Goal: Transaction & Acquisition: Purchase product/service

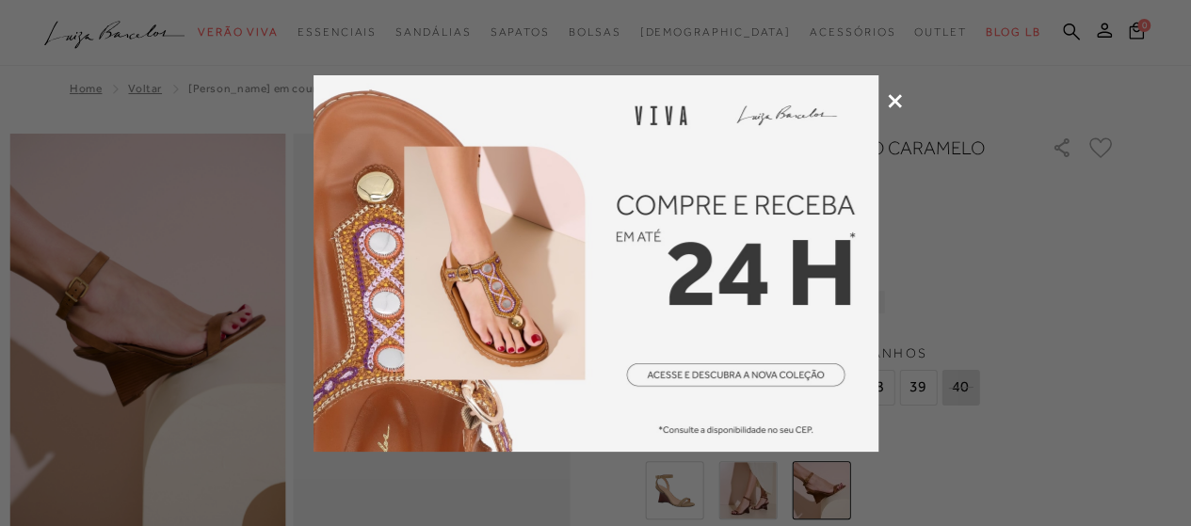
click at [896, 99] on icon at bounding box center [895, 101] width 14 height 14
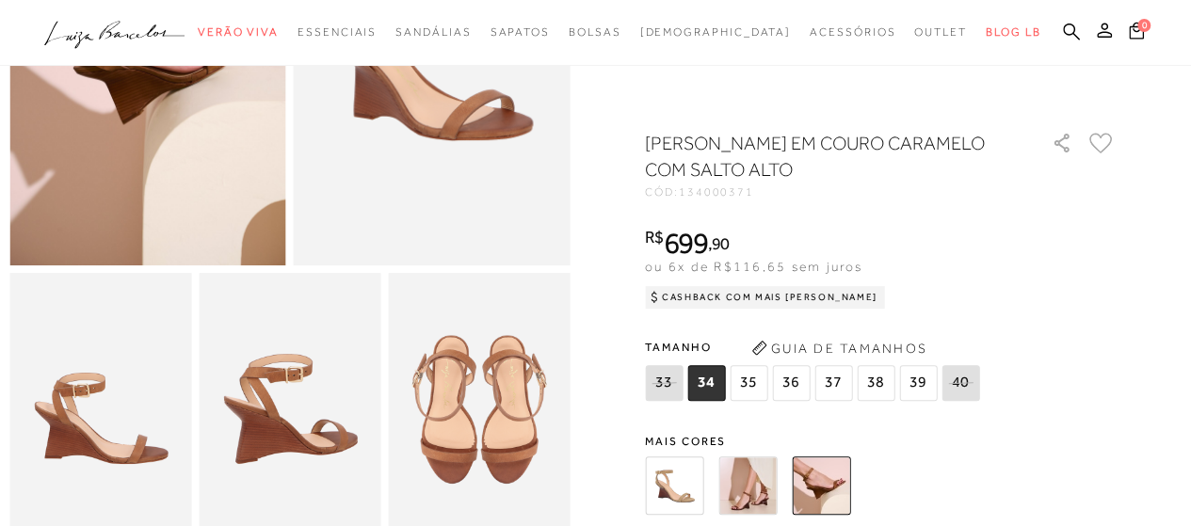
click at [808, 485] on img at bounding box center [821, 486] width 58 height 58
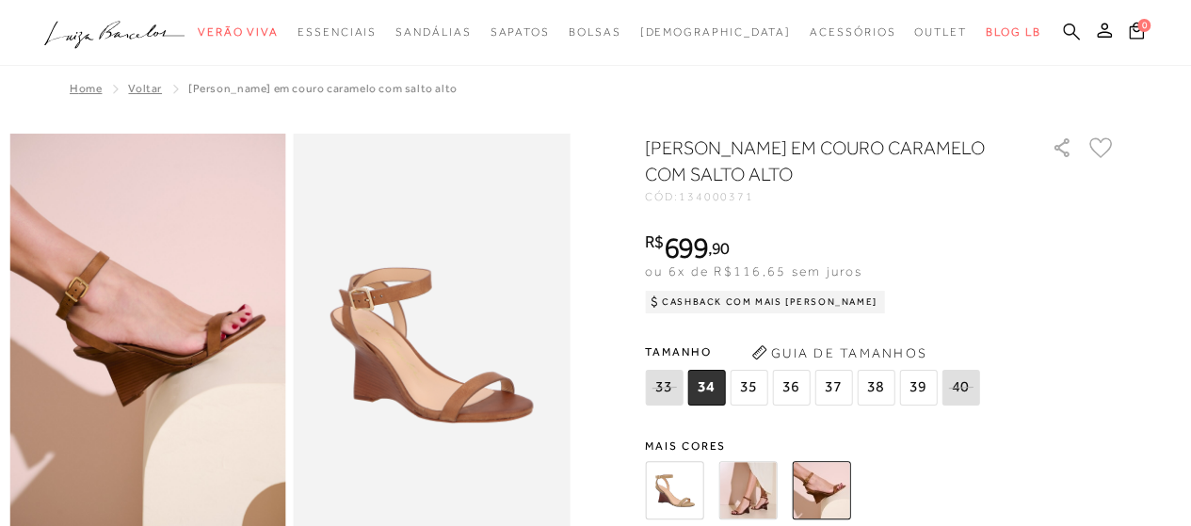
click at [1066, 31] on icon at bounding box center [1071, 32] width 17 height 18
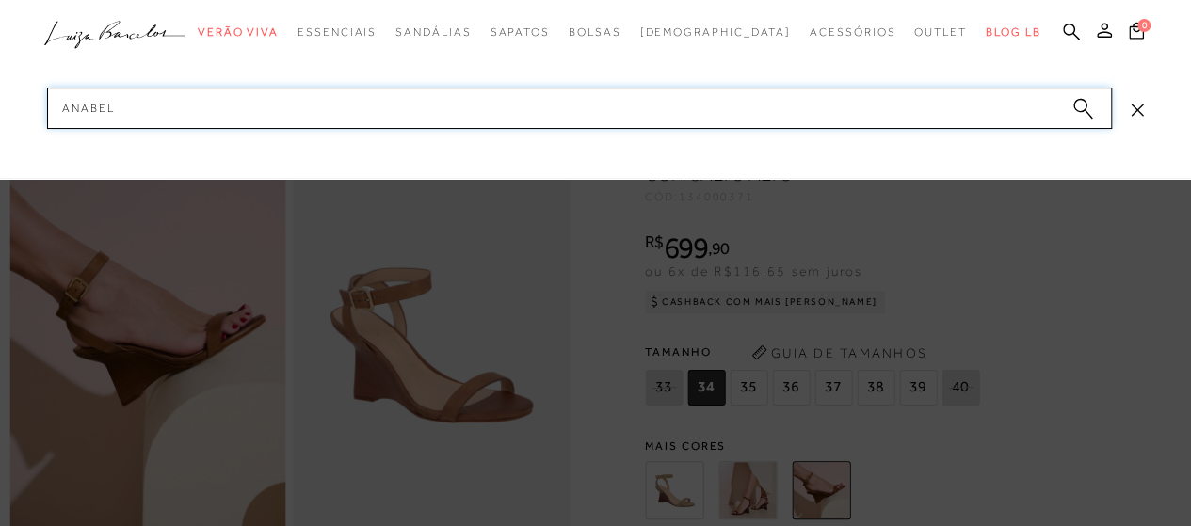
type input "anabela"
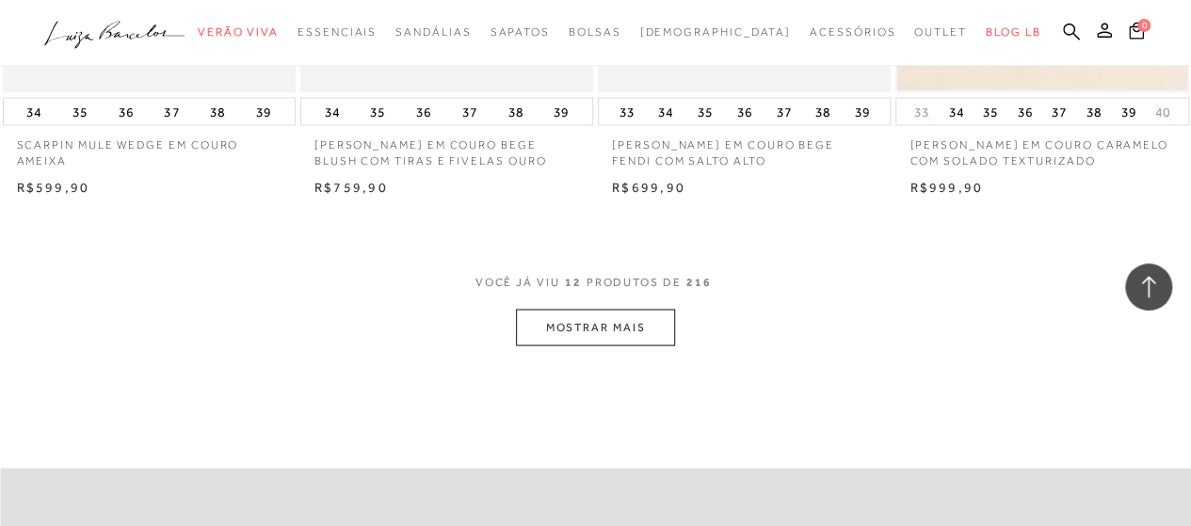
scroll to position [1789, 0]
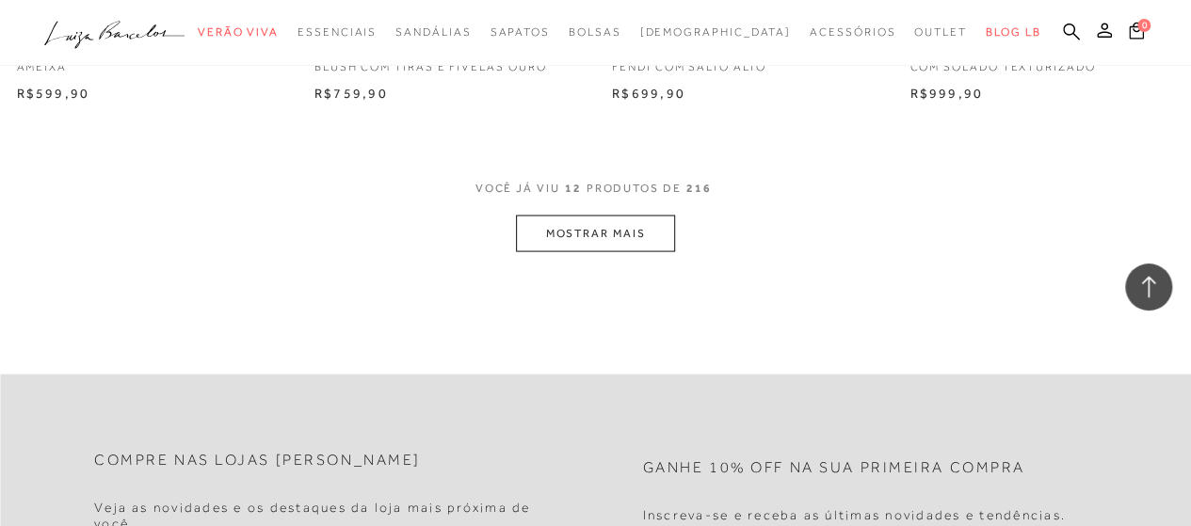
click at [573, 227] on button "MOSTRAR MAIS" at bounding box center [595, 234] width 158 height 37
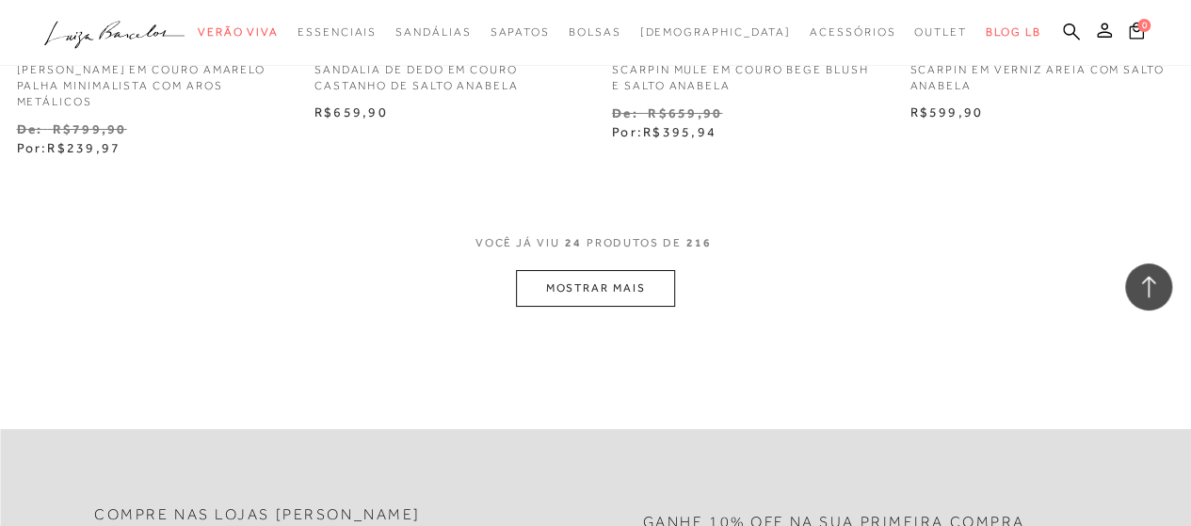
scroll to position [3484, 0]
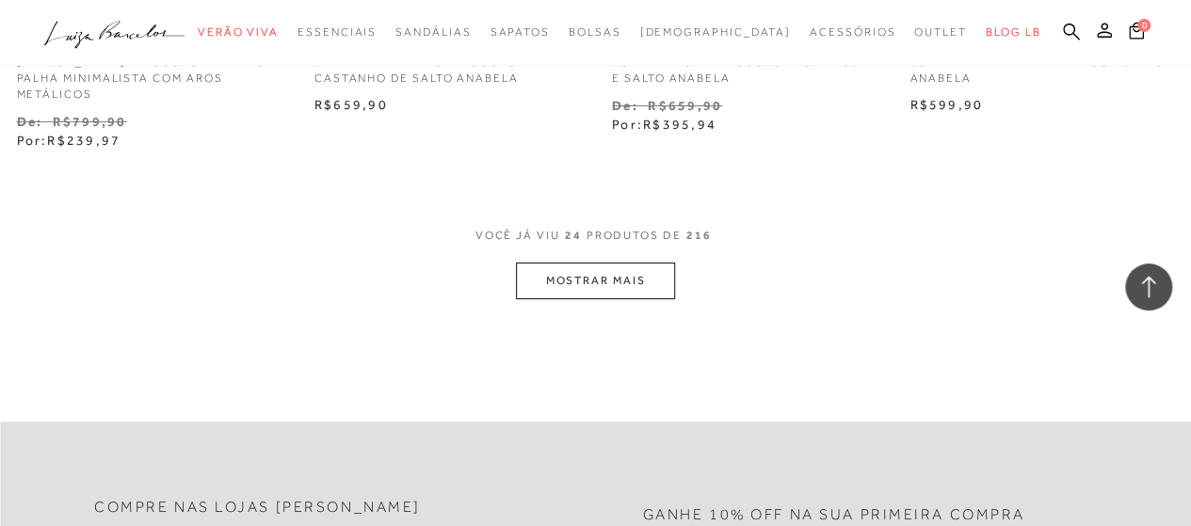
click at [574, 299] on button "MOSTRAR MAIS" at bounding box center [595, 281] width 158 height 37
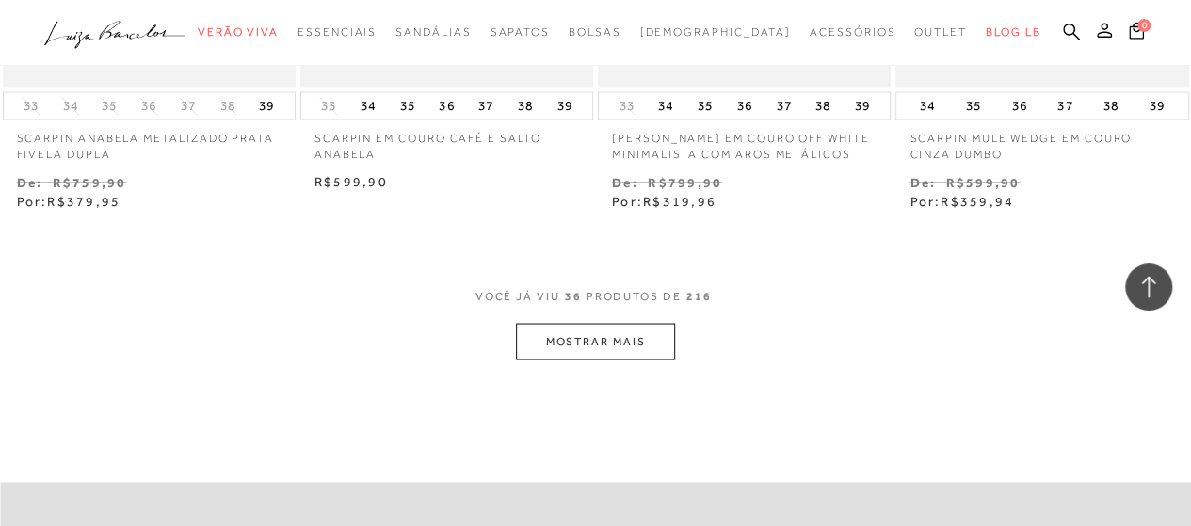
scroll to position [5274, 0]
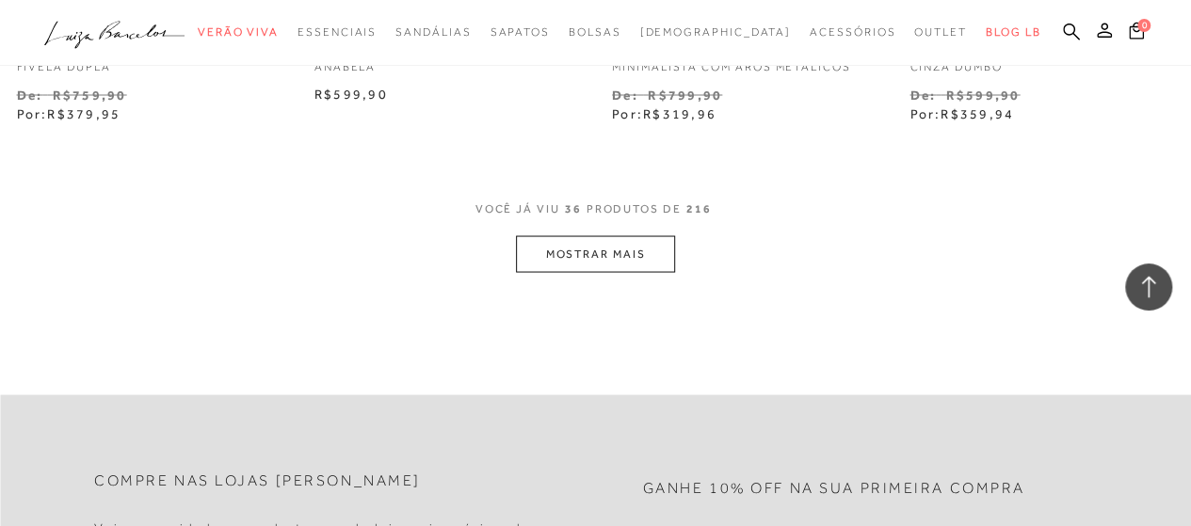
click at [573, 272] on button "MOSTRAR MAIS" at bounding box center [595, 253] width 158 height 37
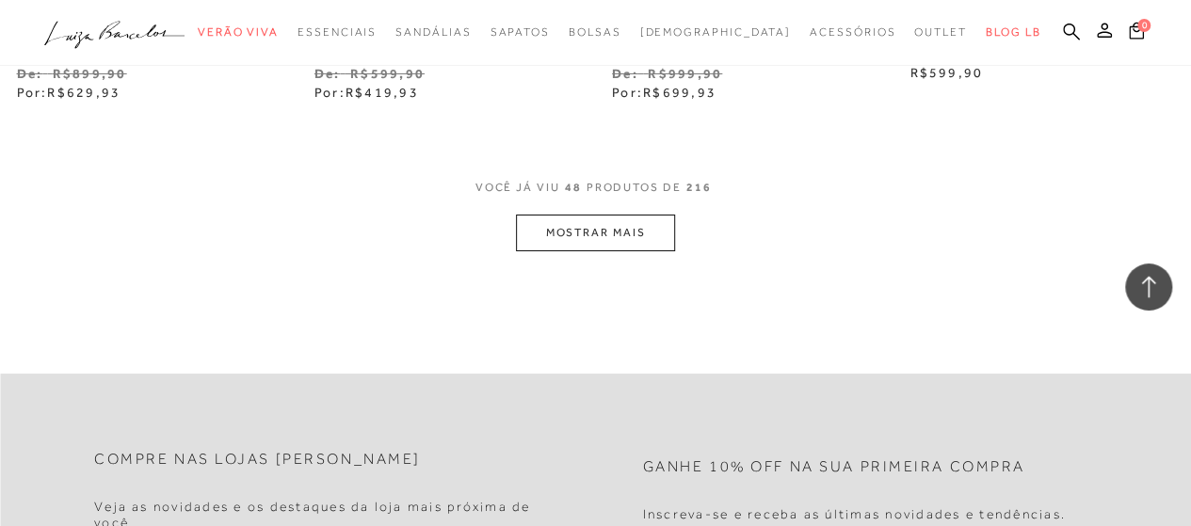
scroll to position [7063, 0]
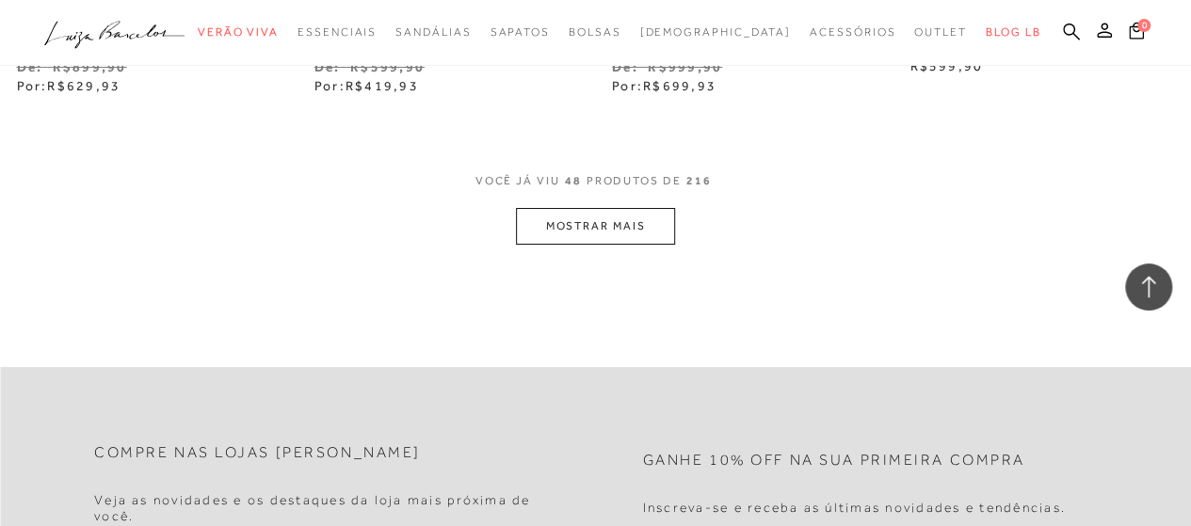
click at [600, 245] on button "MOSTRAR MAIS" at bounding box center [595, 226] width 158 height 37
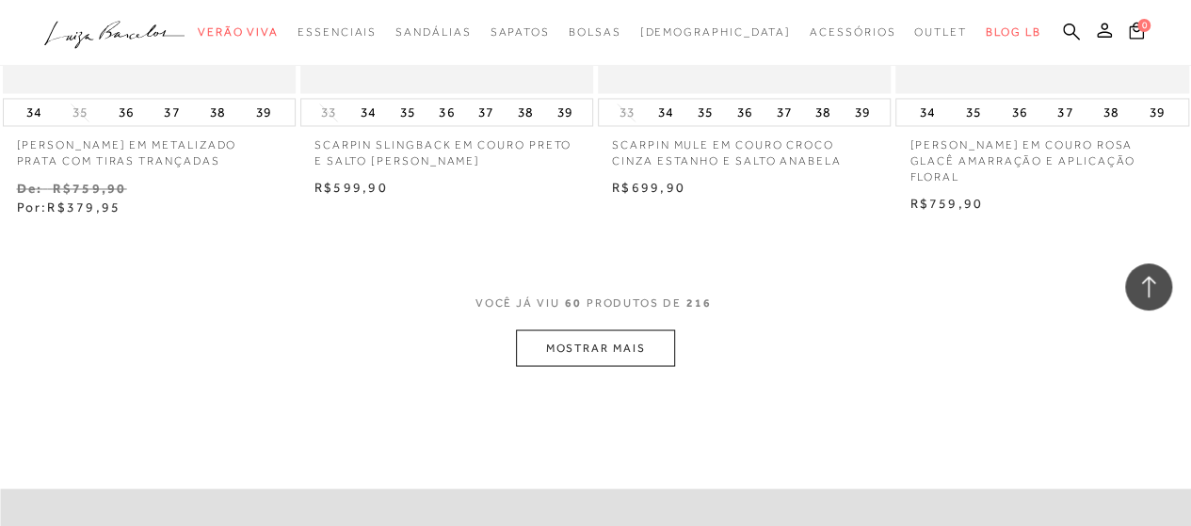
scroll to position [8758, 0]
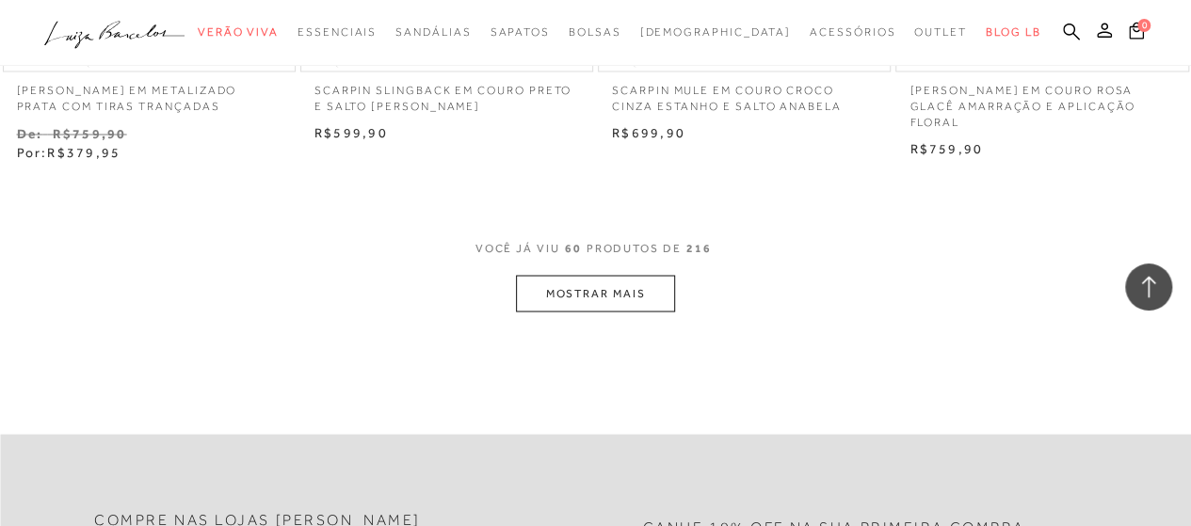
click at [554, 312] on button "MOSTRAR MAIS" at bounding box center [595, 293] width 158 height 37
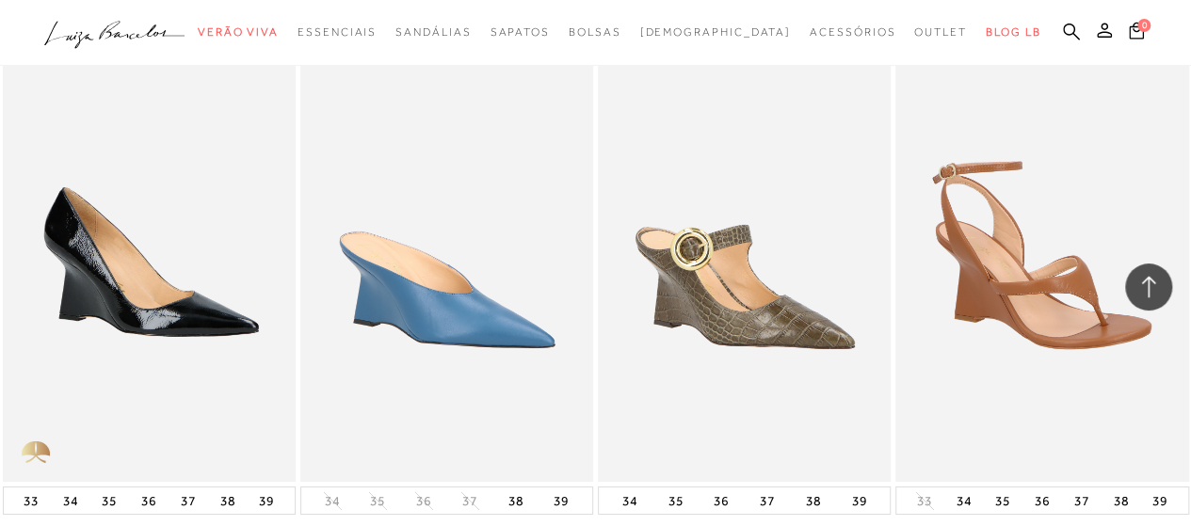
scroll to position [10359, 0]
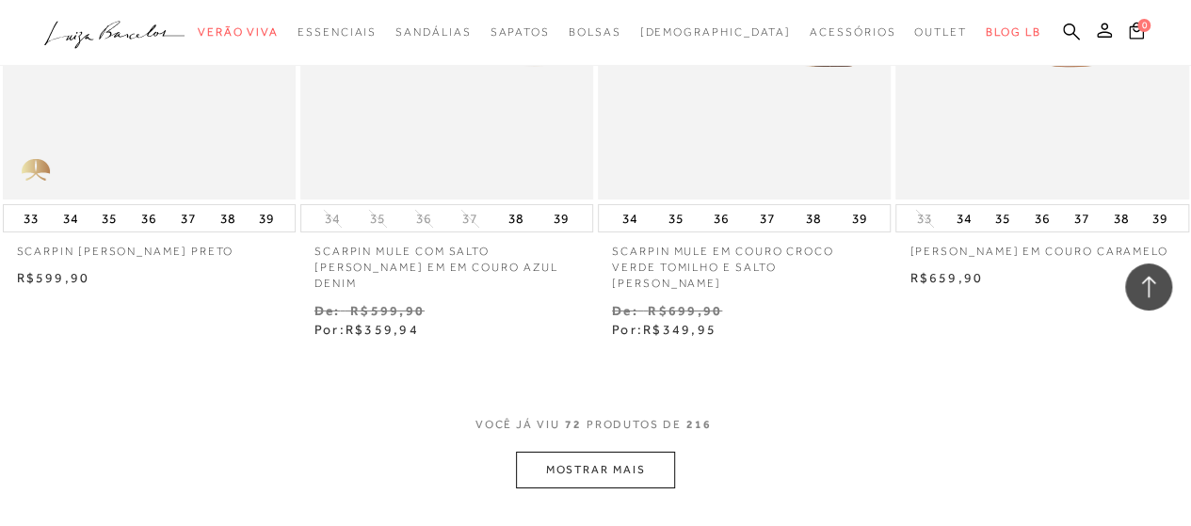
click at [587, 479] on button "MOSTRAR MAIS" at bounding box center [595, 470] width 158 height 37
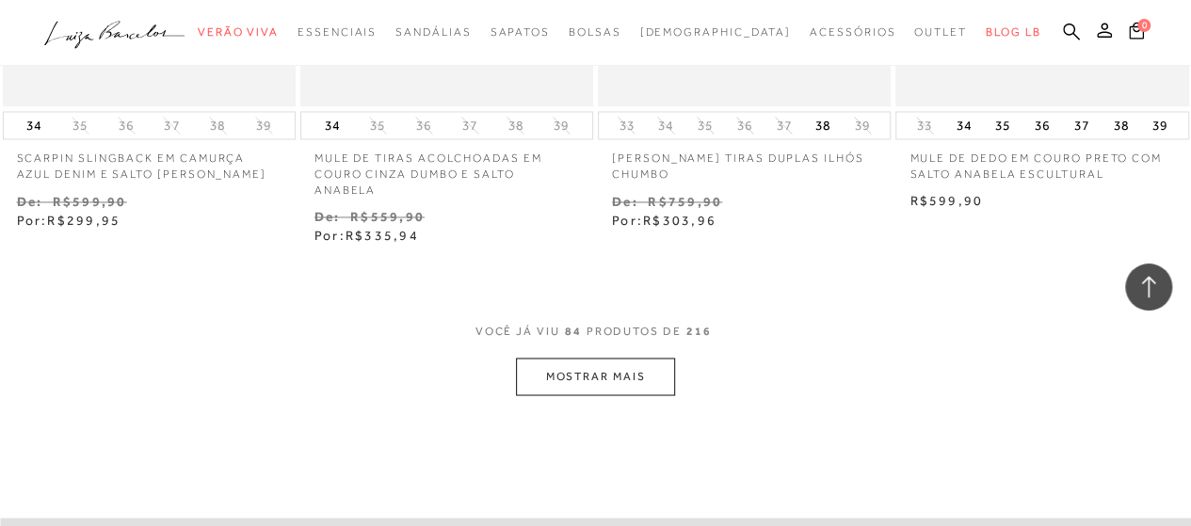
scroll to position [12336, 0]
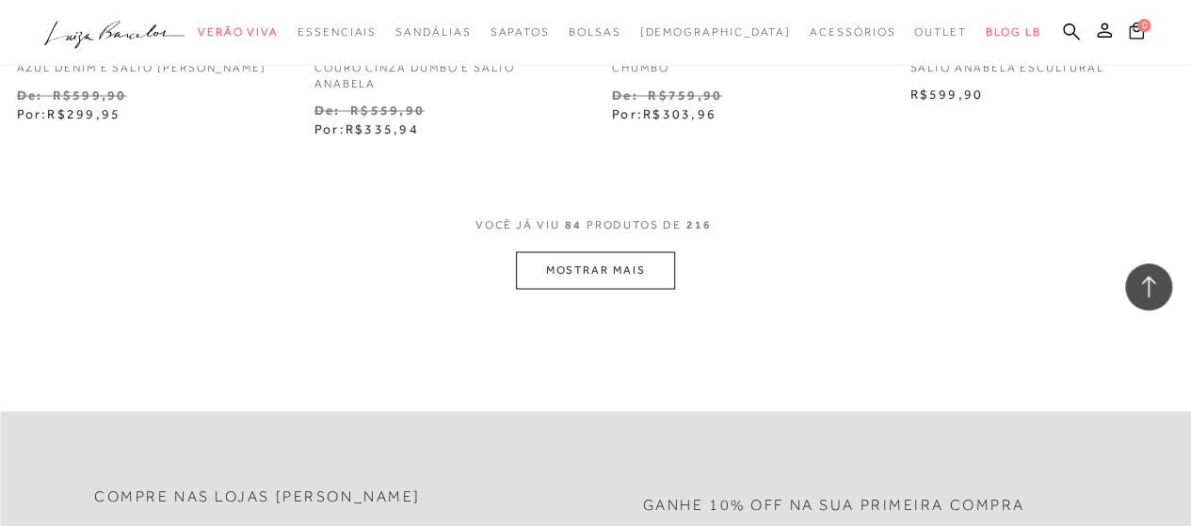
click at [631, 281] on button "MOSTRAR MAIS" at bounding box center [595, 269] width 158 height 37
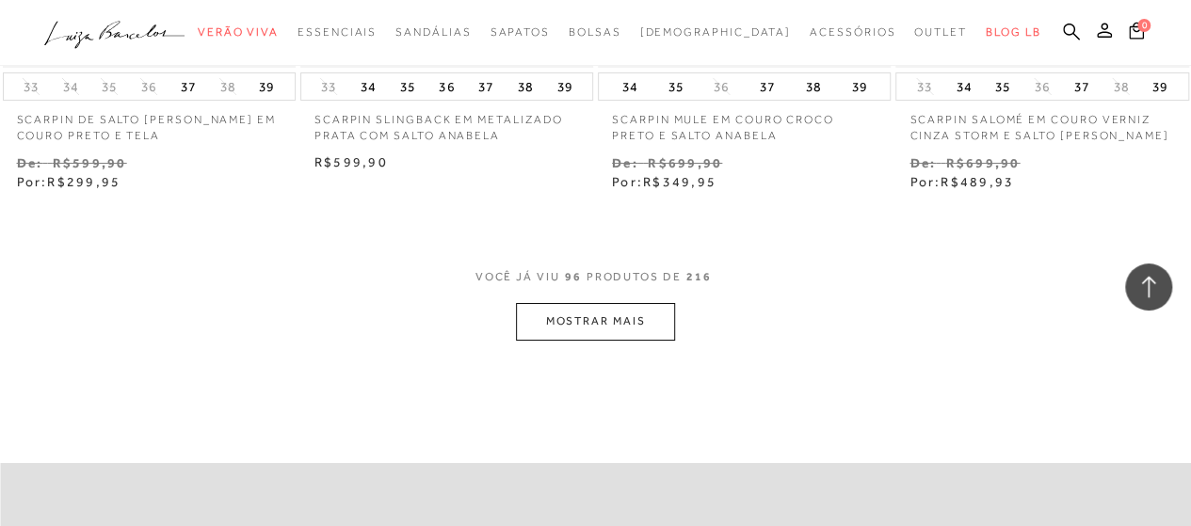
scroll to position [14031, 0]
click at [611, 333] on button "MOSTRAR MAIS" at bounding box center [595, 320] width 158 height 37
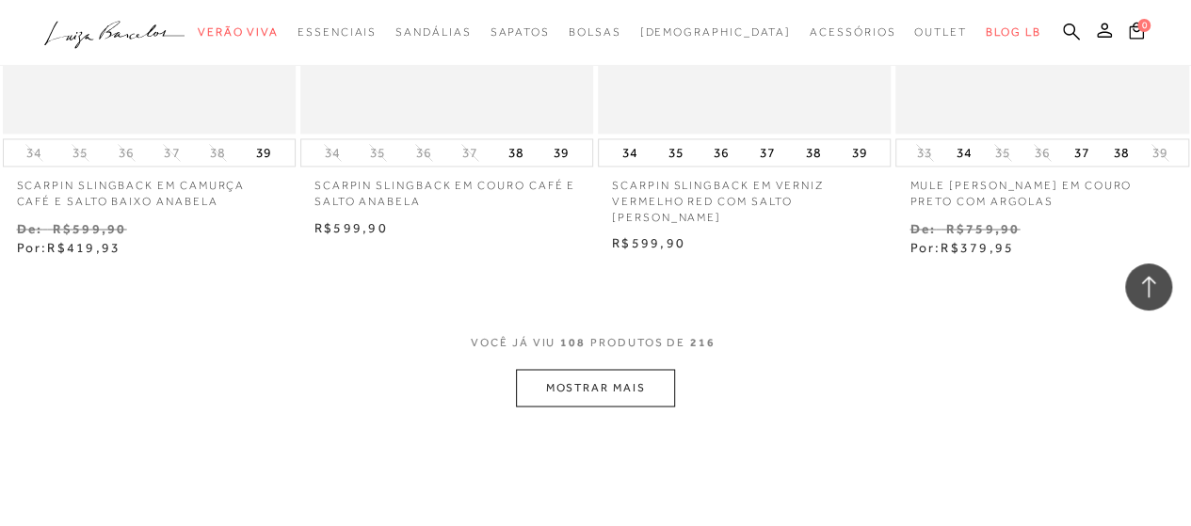
scroll to position [15915, 0]
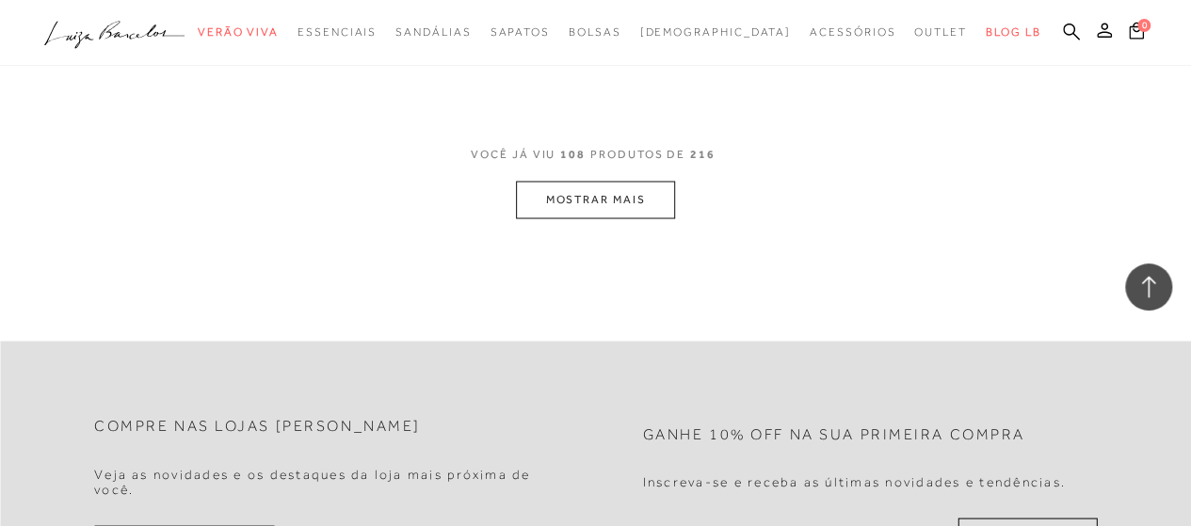
click at [566, 189] on button "MOSTRAR MAIS" at bounding box center [595, 199] width 158 height 37
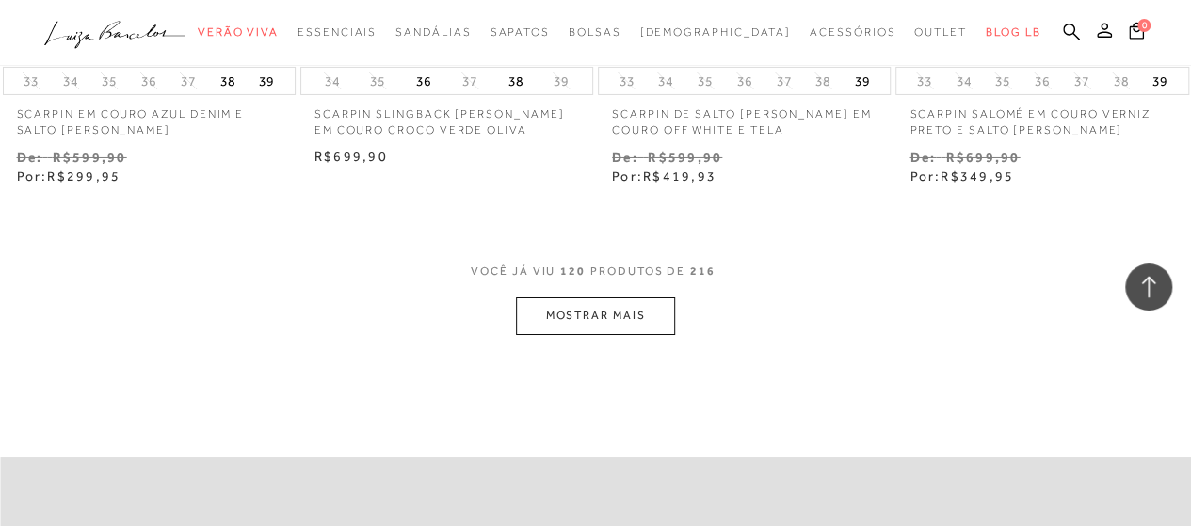
scroll to position [17610, 0]
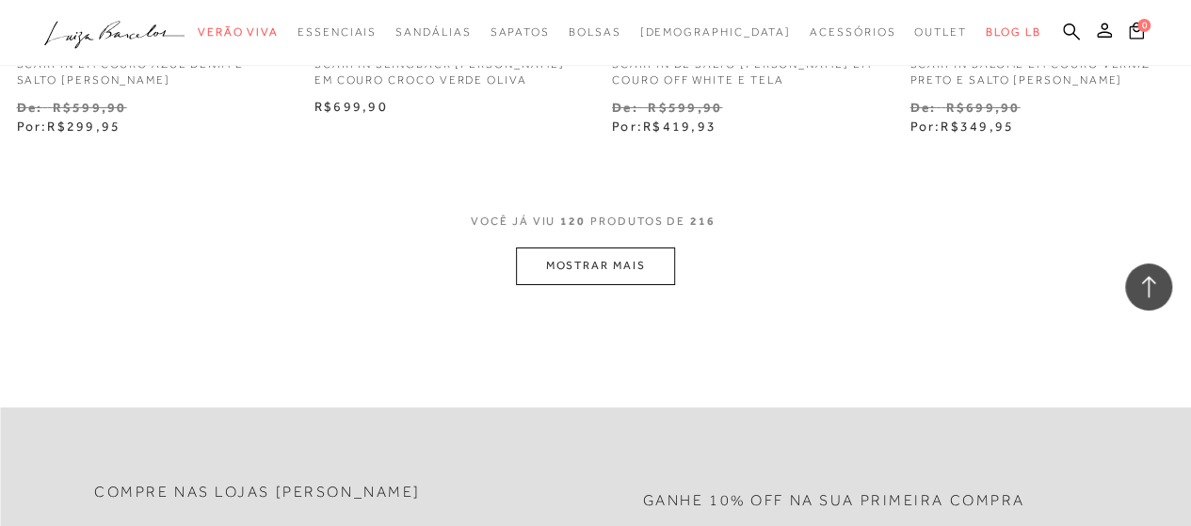
click at [605, 263] on button "MOSTRAR MAIS" at bounding box center [595, 266] width 158 height 37
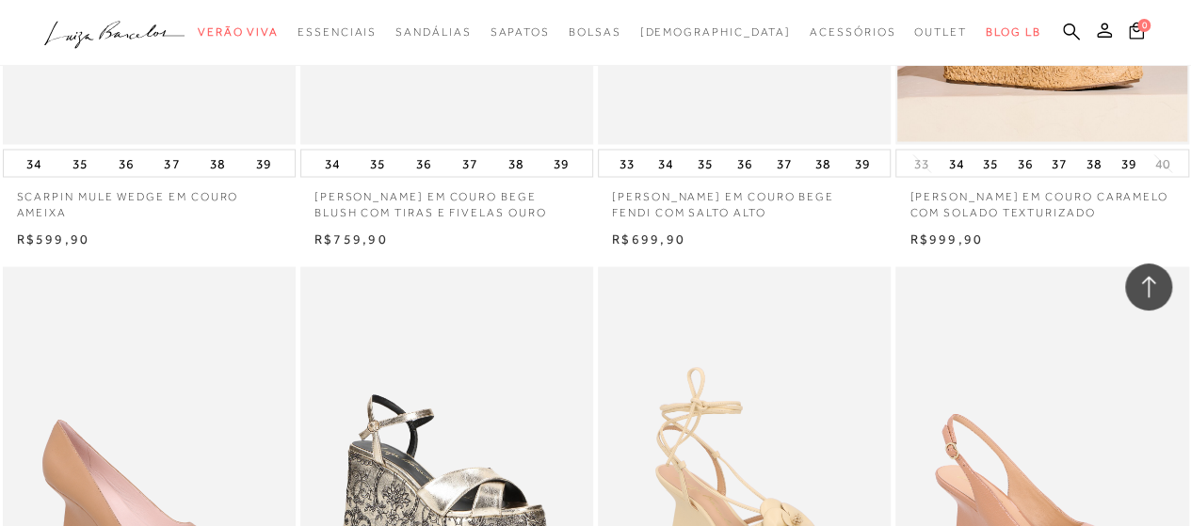
scroll to position [1789, 0]
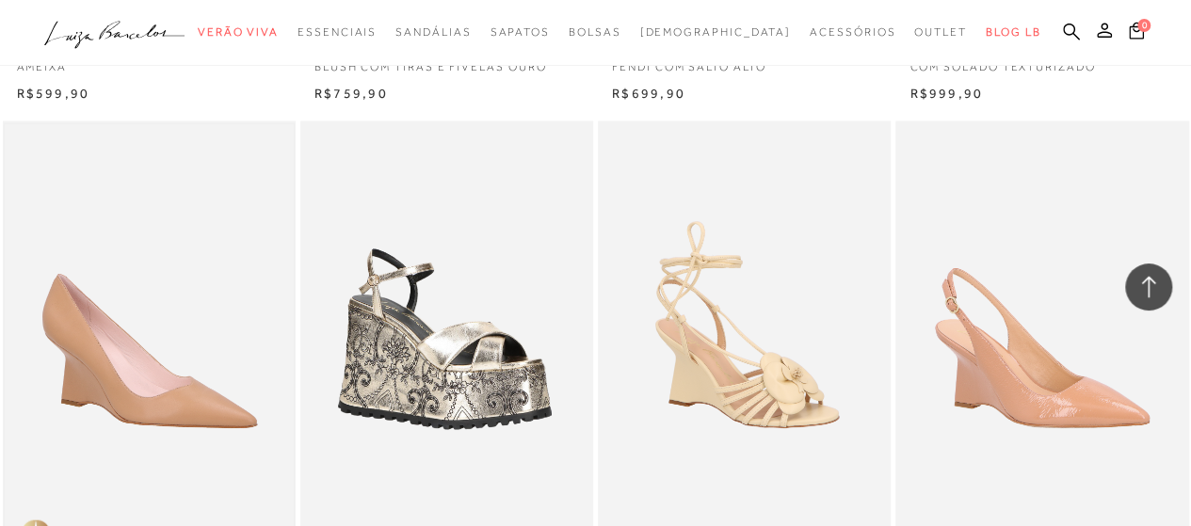
click at [209, 327] on img at bounding box center [149, 341] width 289 height 434
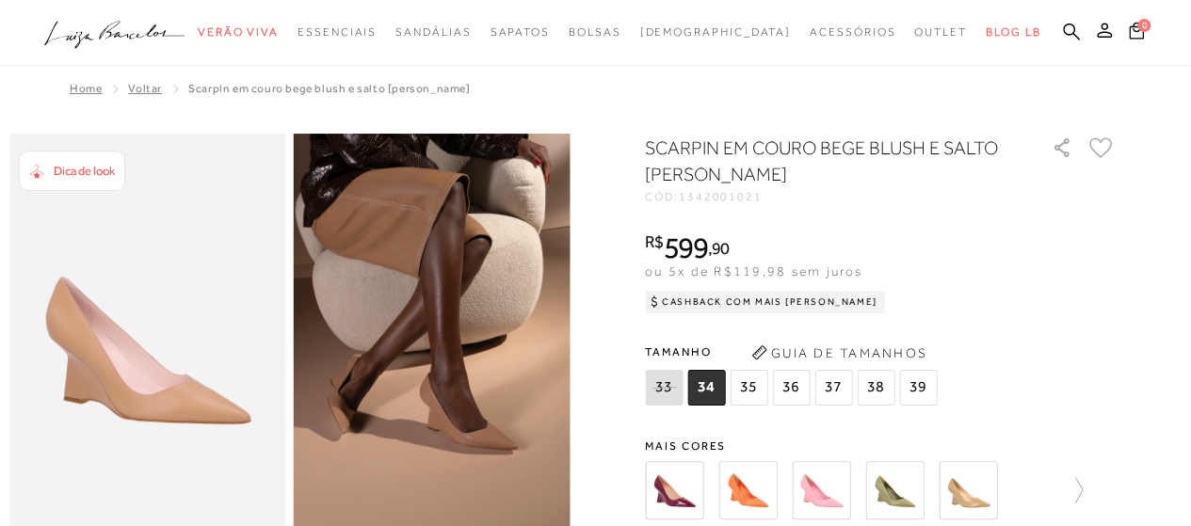
click at [986, 495] on img at bounding box center [968, 490] width 58 height 58
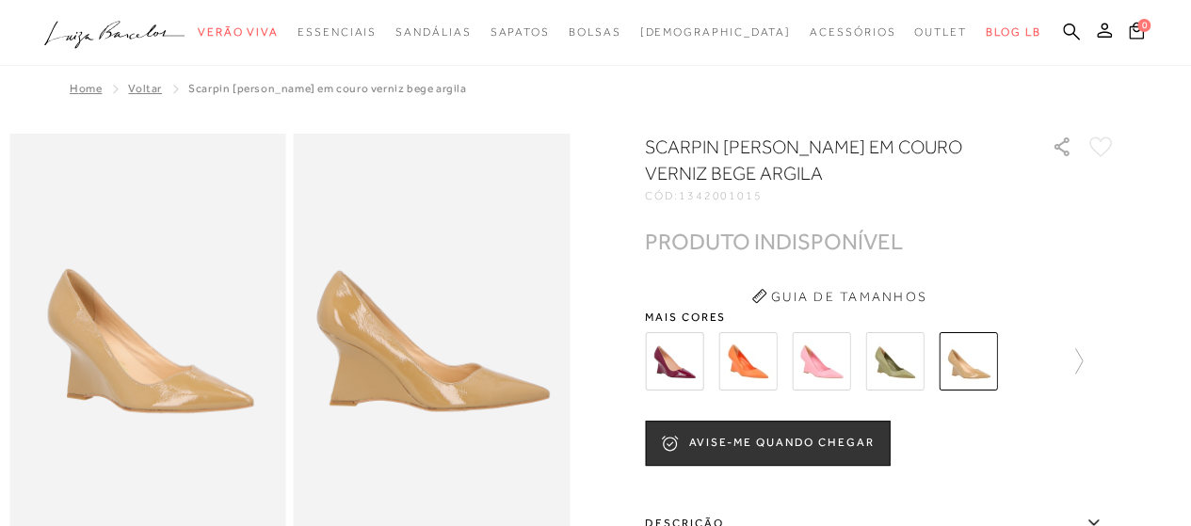
click at [672, 358] on img at bounding box center [674, 361] width 58 height 58
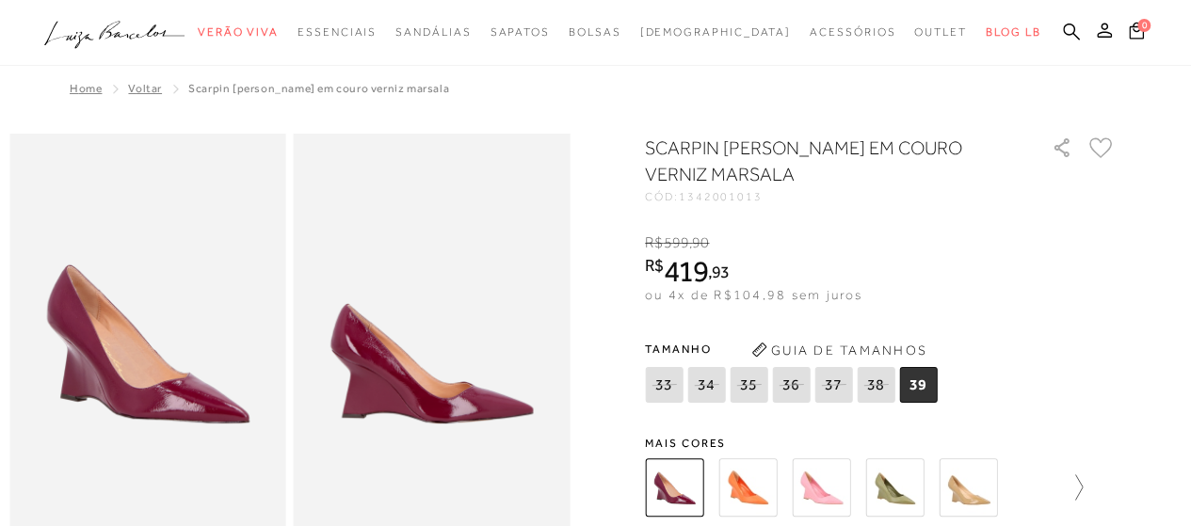
click at [1083, 482] on icon at bounding box center [1070, 488] width 26 height 26
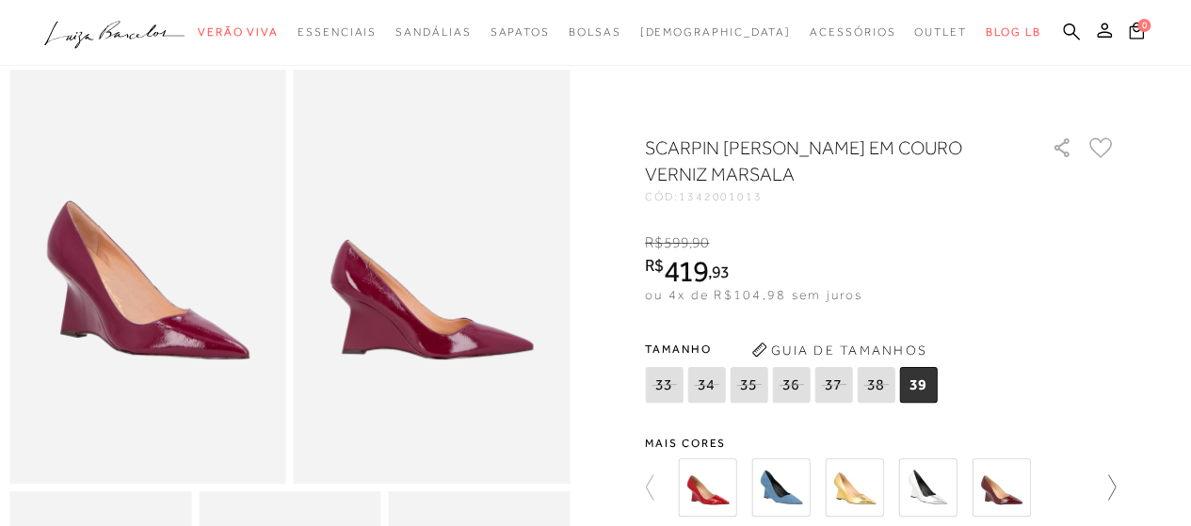
scroll to position [94, 0]
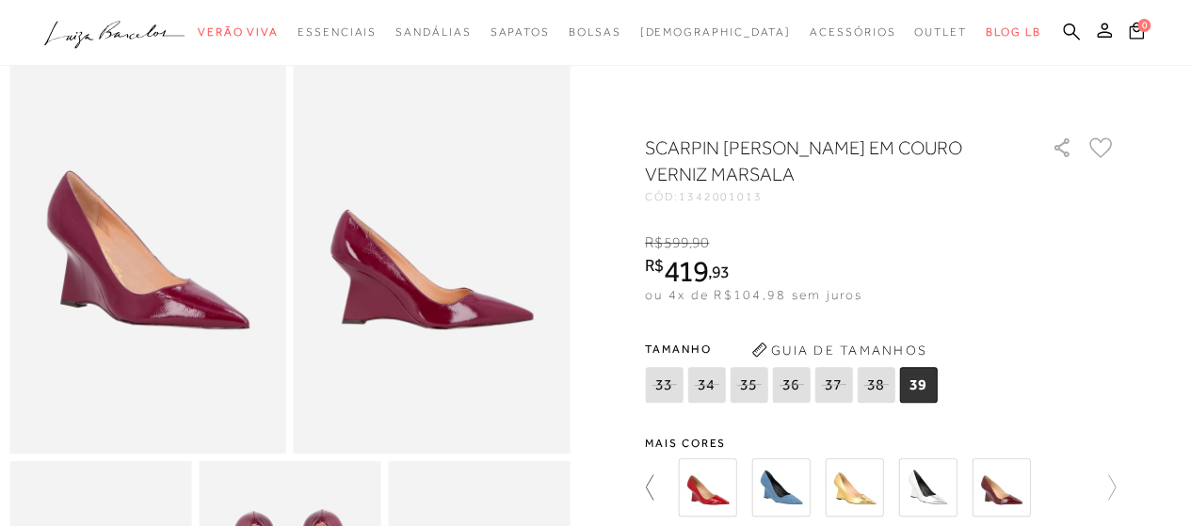
click at [655, 485] on icon at bounding box center [658, 488] width 26 height 26
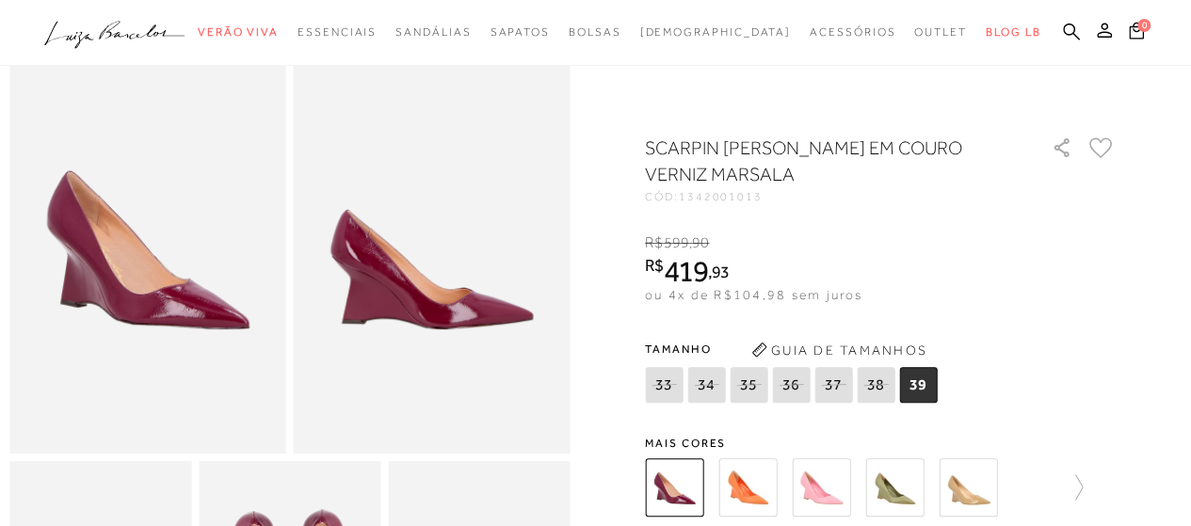
click at [964, 493] on img at bounding box center [968, 488] width 58 height 58
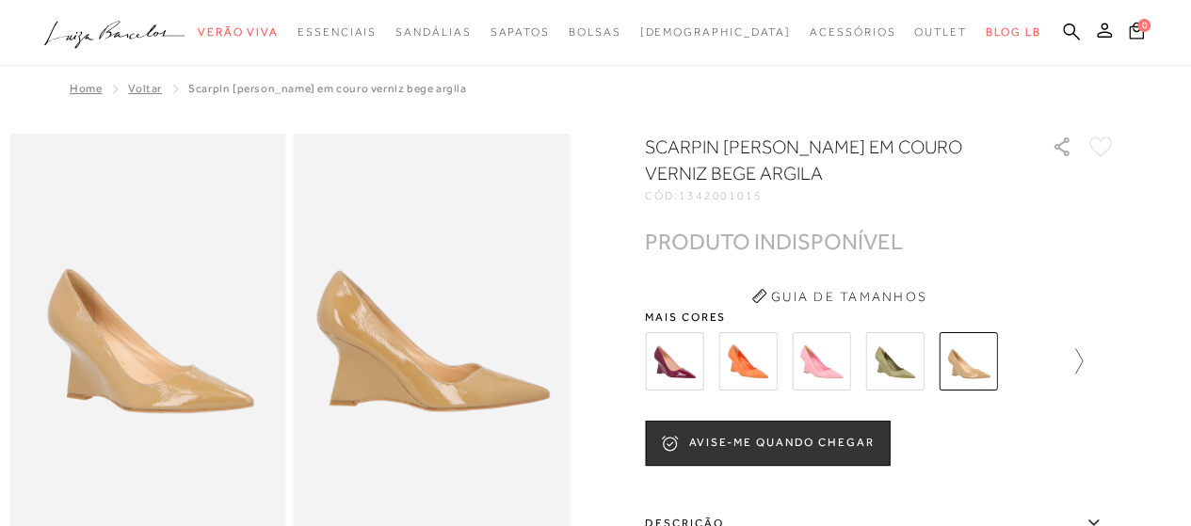
click at [1079, 355] on icon at bounding box center [1070, 361] width 26 height 26
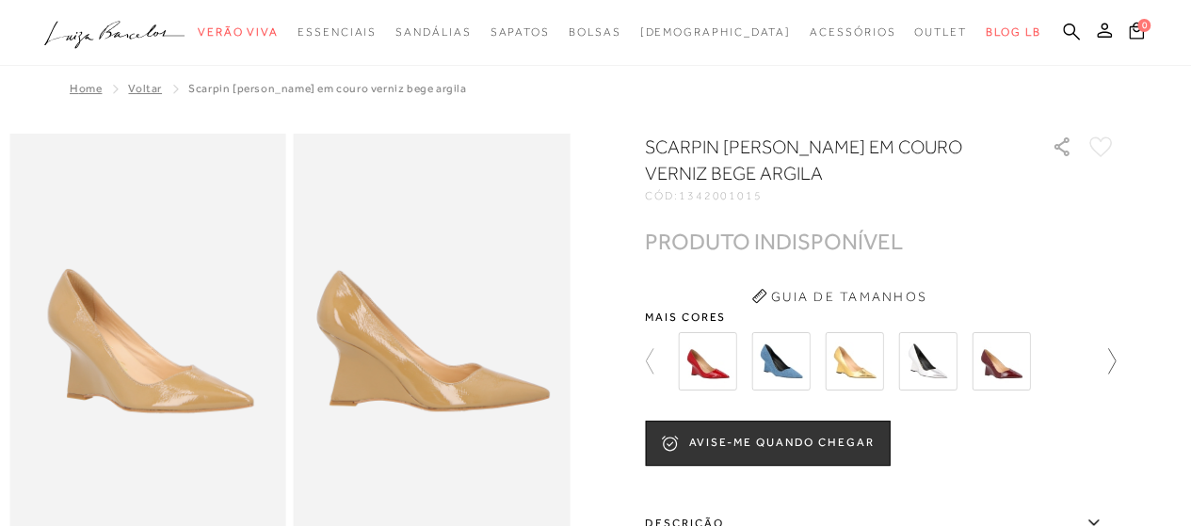
click at [1116, 368] on icon at bounding box center [1103, 361] width 26 height 26
click at [711, 366] on img at bounding box center [707, 361] width 58 height 58
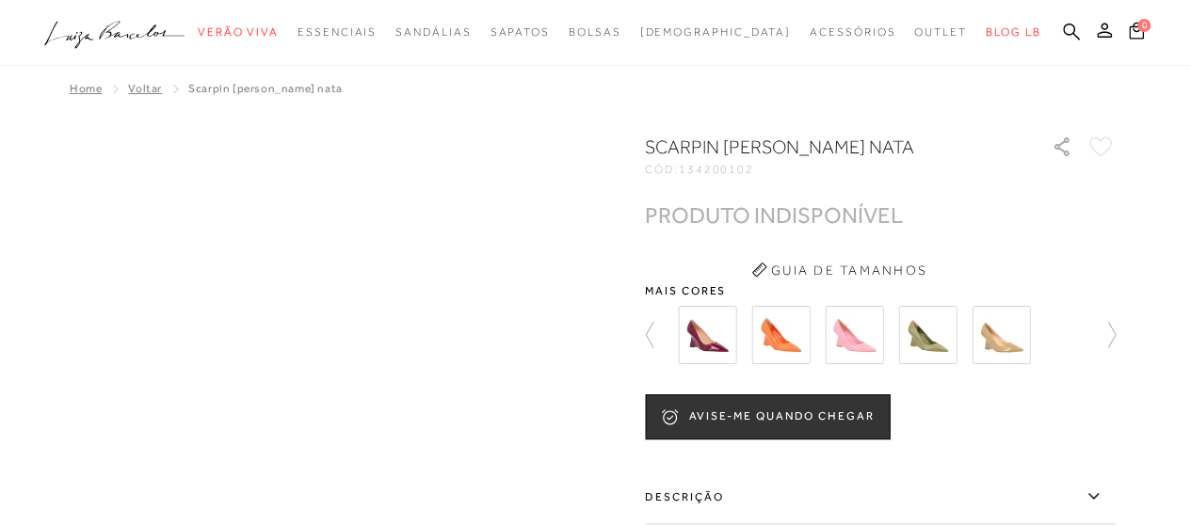
click at [147, 88] on span "Voltar" at bounding box center [145, 88] width 34 height 13
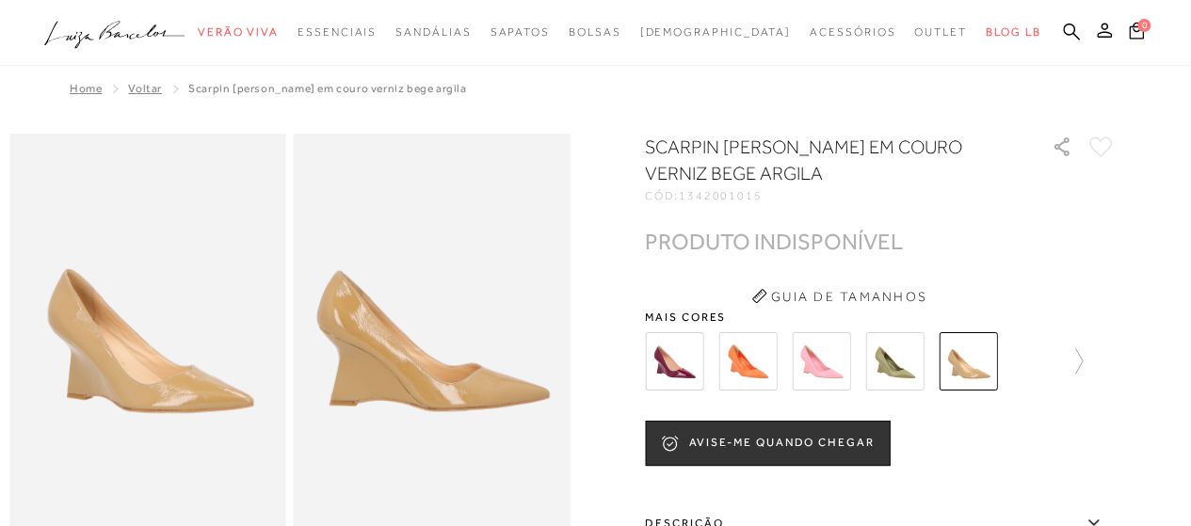
click at [147, 89] on span "Voltar" at bounding box center [145, 88] width 34 height 13
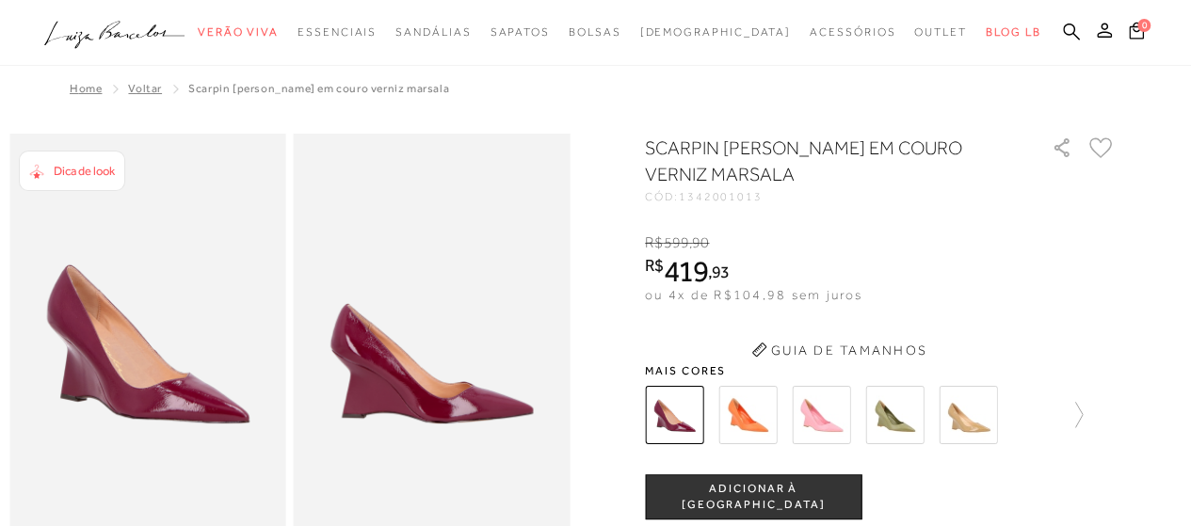
click at [147, 89] on span "Voltar" at bounding box center [145, 88] width 34 height 13
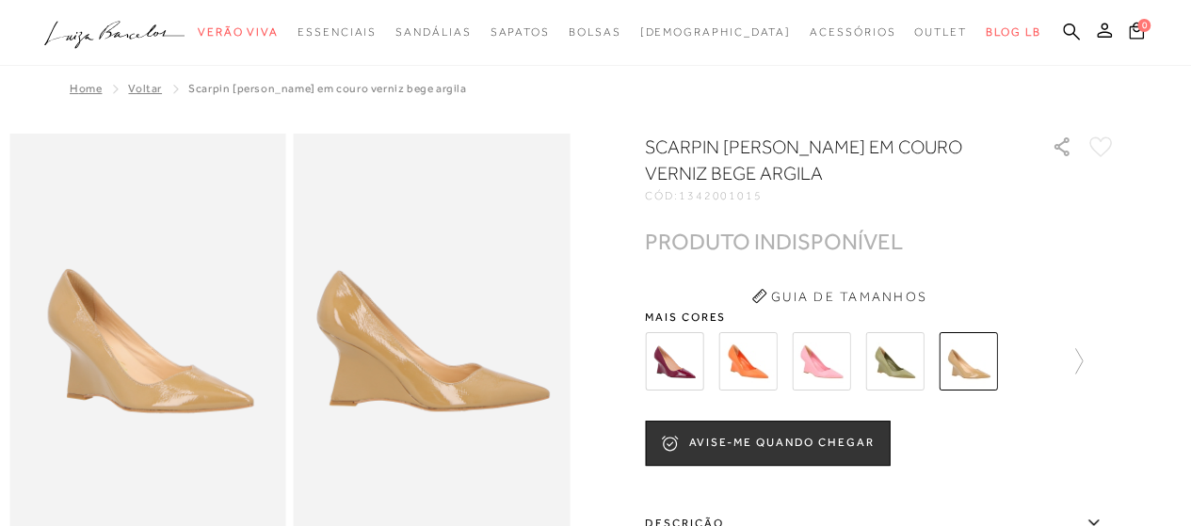
click at [147, 89] on span "Voltar" at bounding box center [145, 88] width 34 height 13
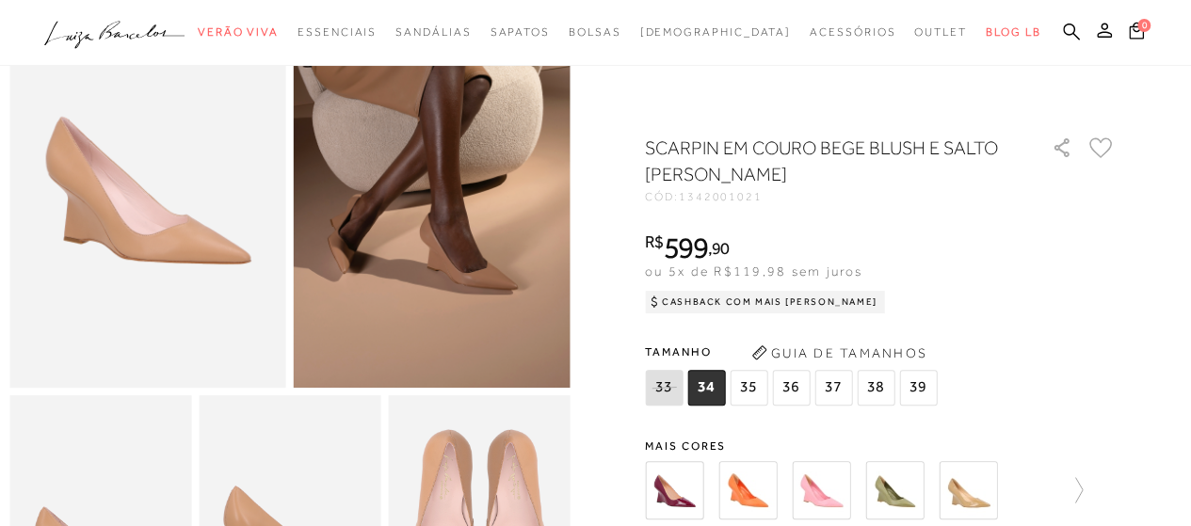
scroll to position [188, 0]
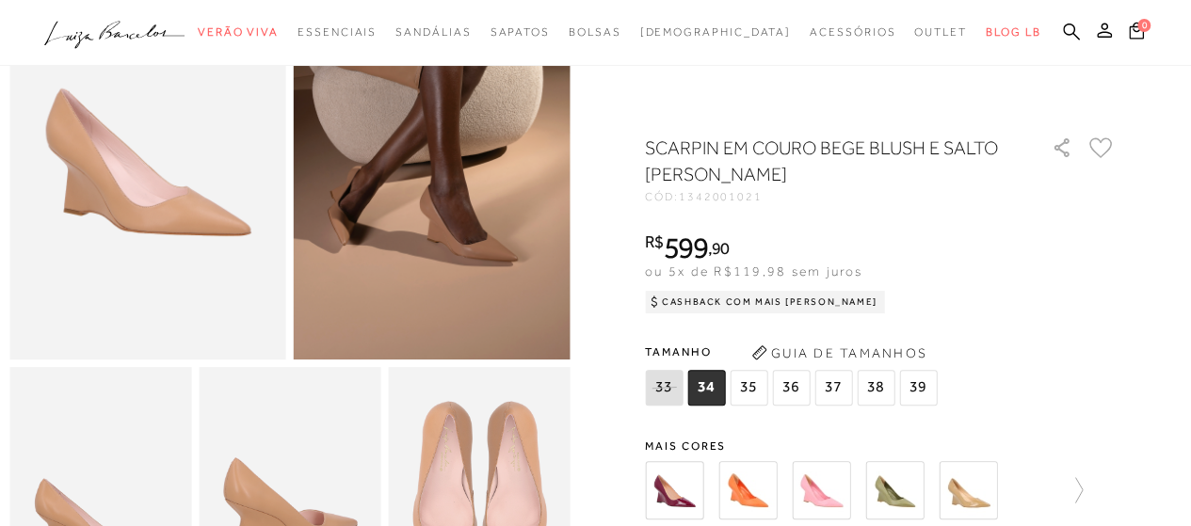
click at [755, 385] on span "35" at bounding box center [749, 388] width 38 height 36
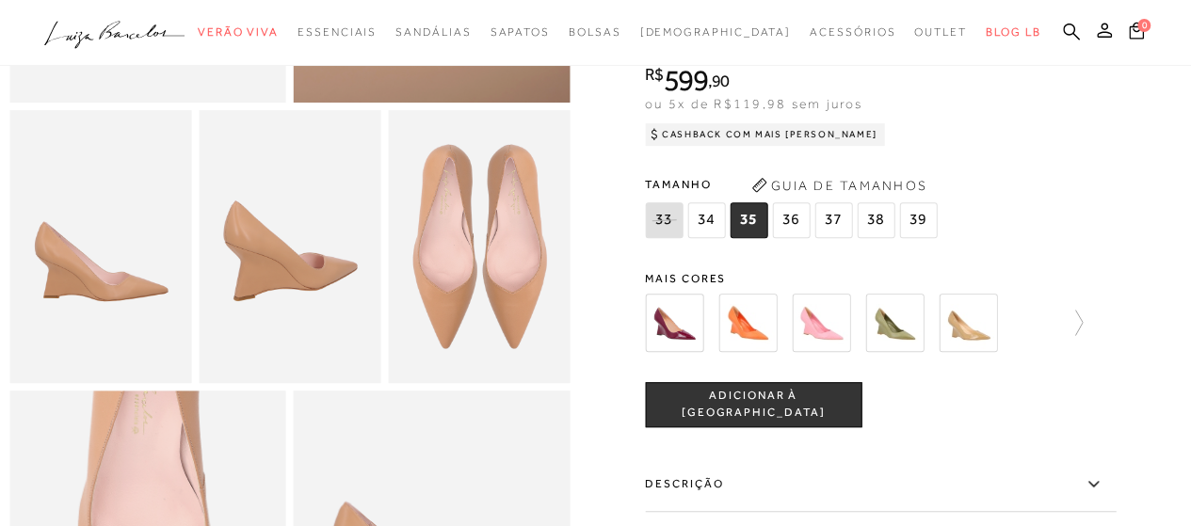
scroll to position [565, 0]
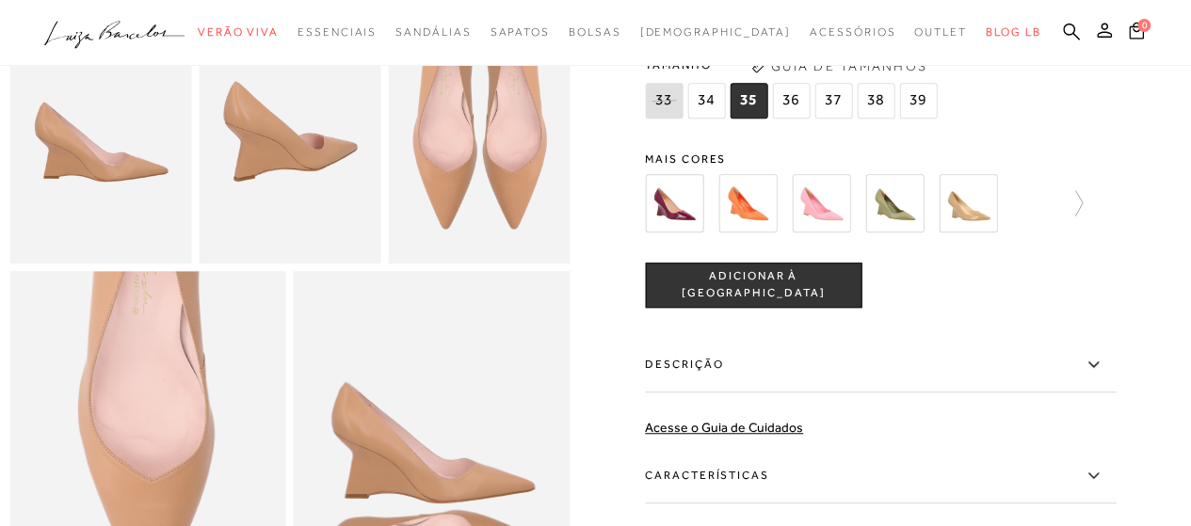
click at [802, 308] on button "ADICIONAR À [GEOGRAPHIC_DATA]" at bounding box center [753, 285] width 217 height 45
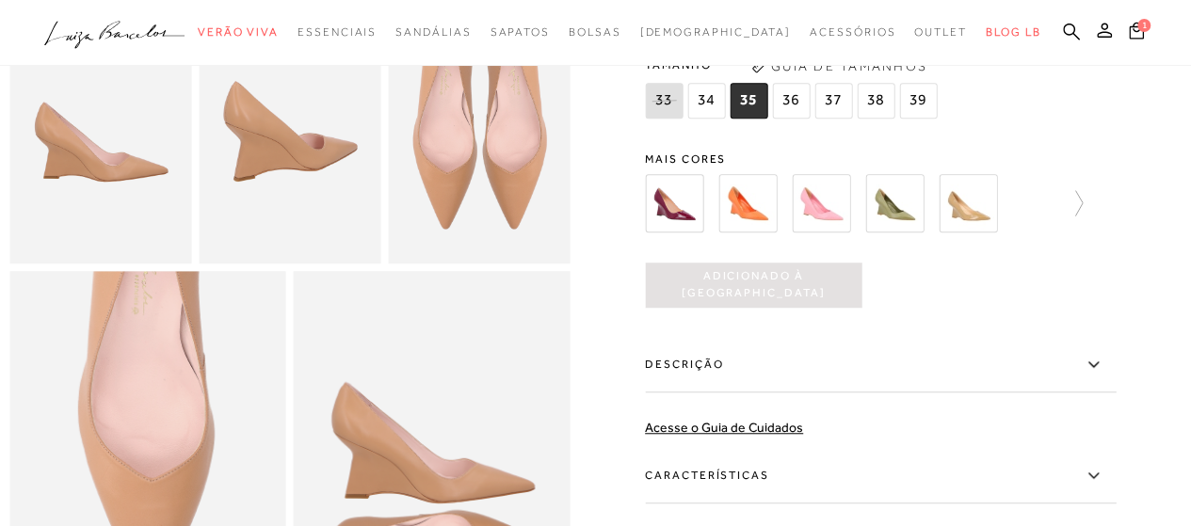
scroll to position [0, 0]
click at [1141, 24] on span "1" at bounding box center [1145, 25] width 14 height 14
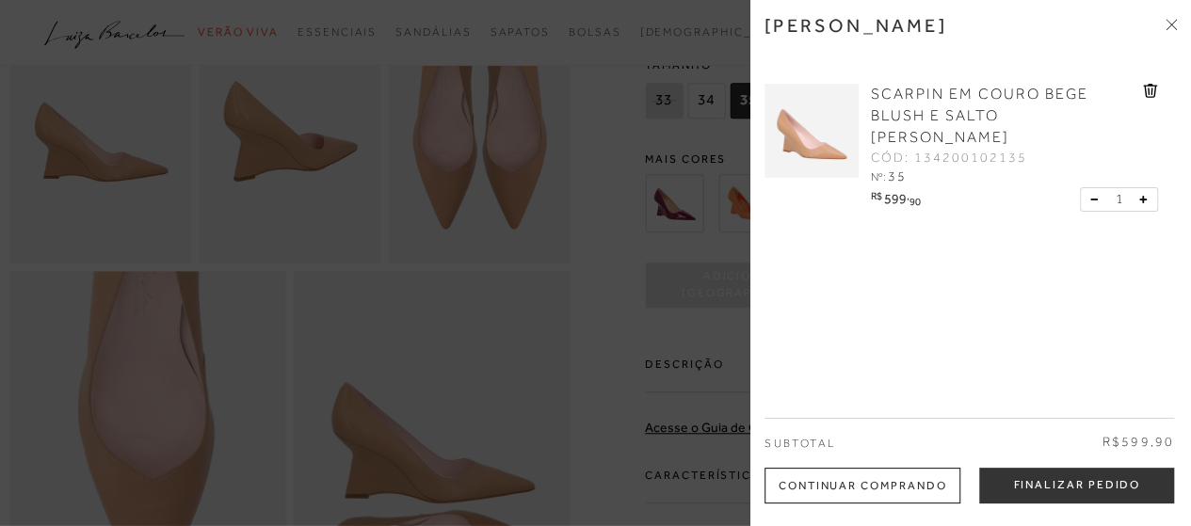
click at [1173, 26] on icon at bounding box center [1174, 27] width 6 height 6
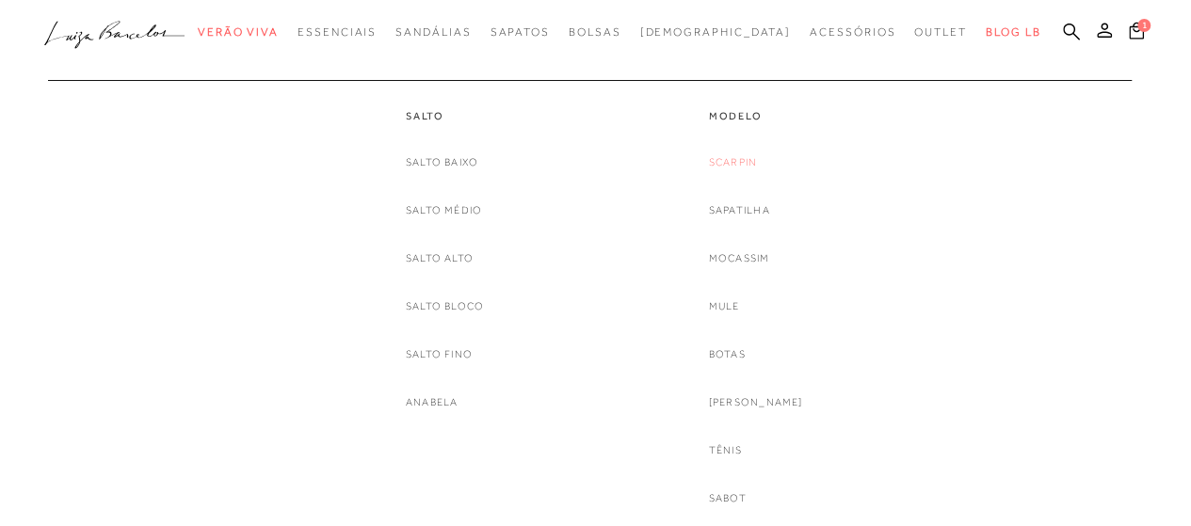
click at [746, 161] on link "Scarpin" at bounding box center [733, 163] width 48 height 20
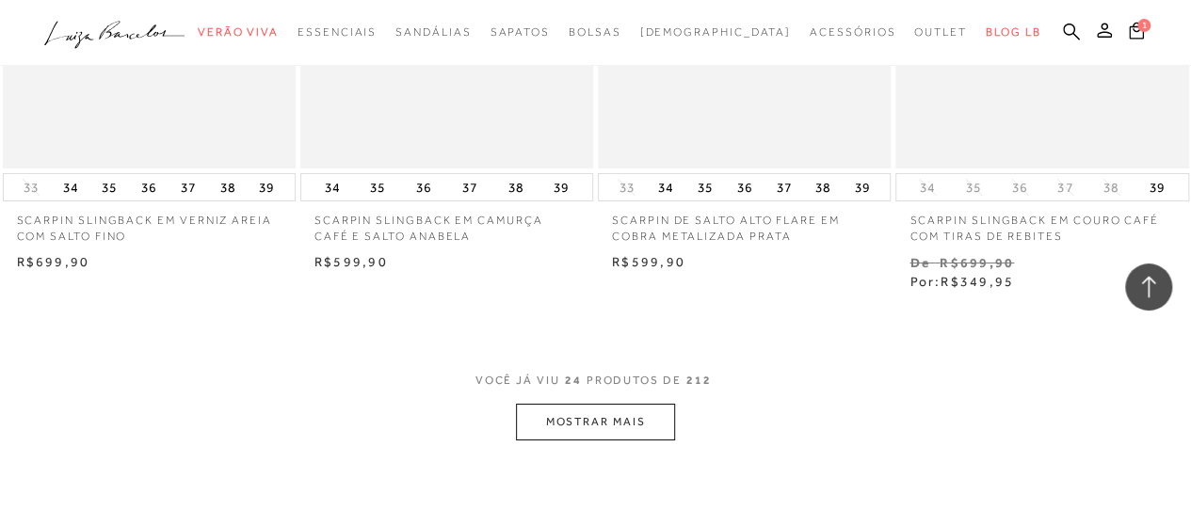
scroll to position [3390, 0]
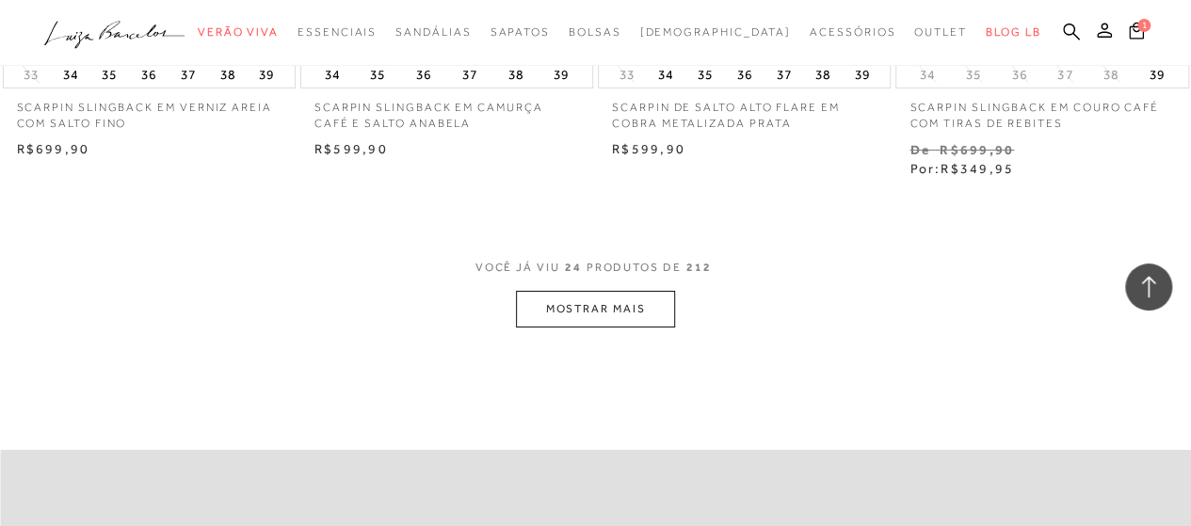
click at [558, 308] on button "MOSTRAR MAIS" at bounding box center [595, 309] width 158 height 37
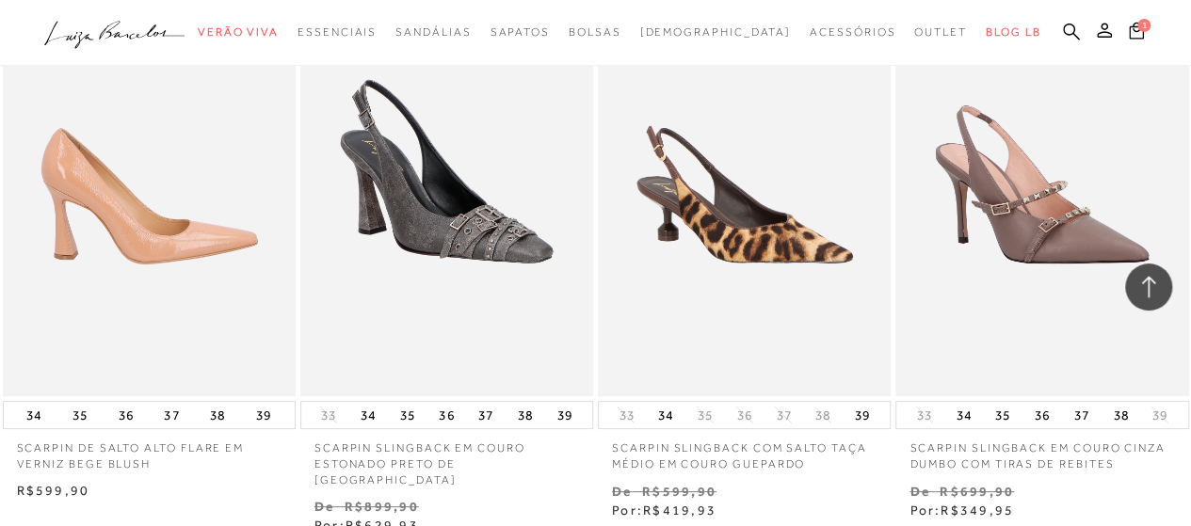
scroll to position [3673, 0]
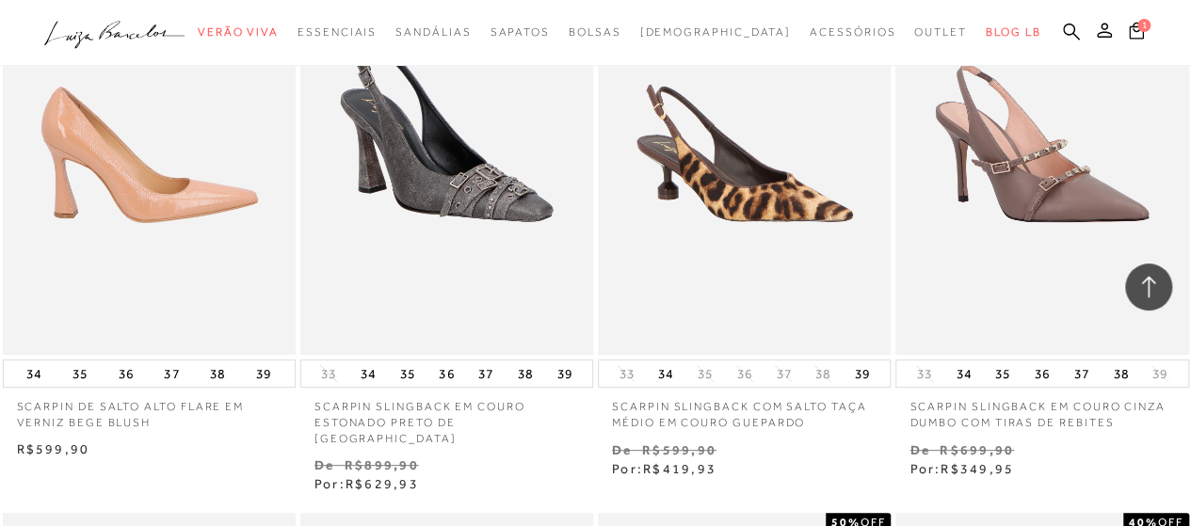
click at [199, 210] on img at bounding box center [150, 135] width 291 height 440
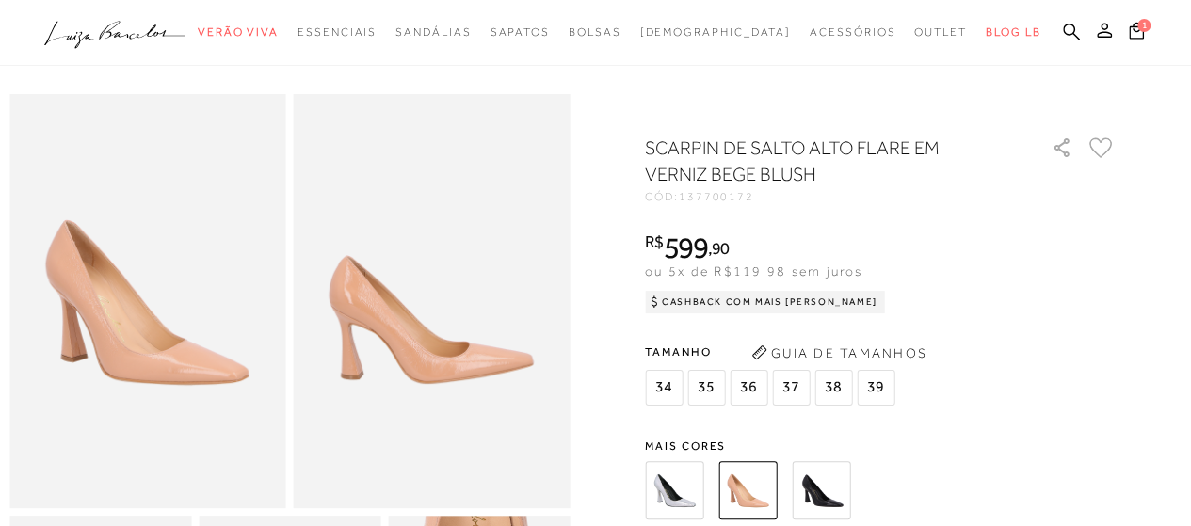
scroll to position [94, 0]
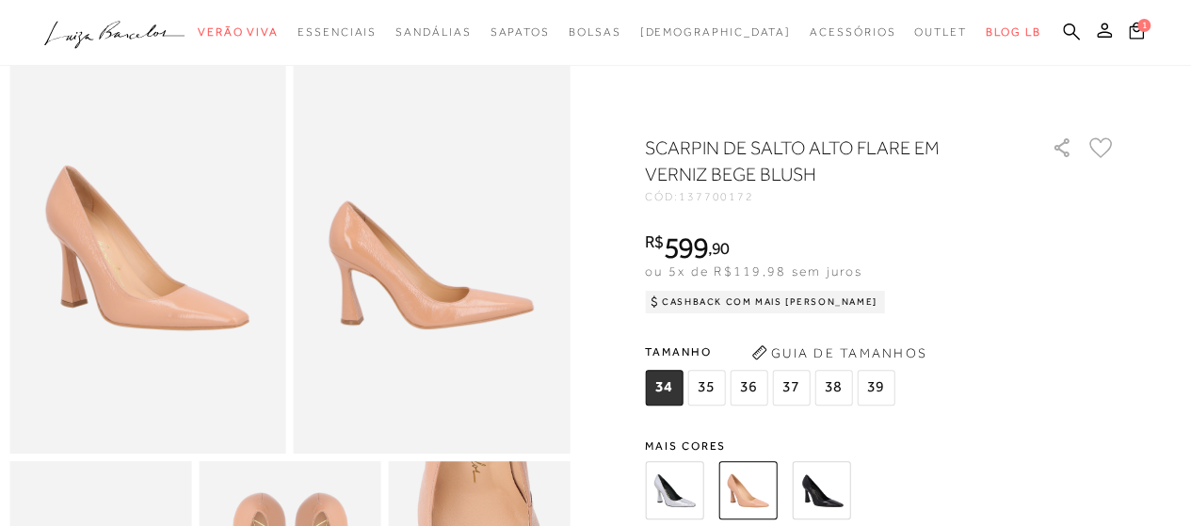
click at [710, 393] on span "35" at bounding box center [706, 388] width 38 height 36
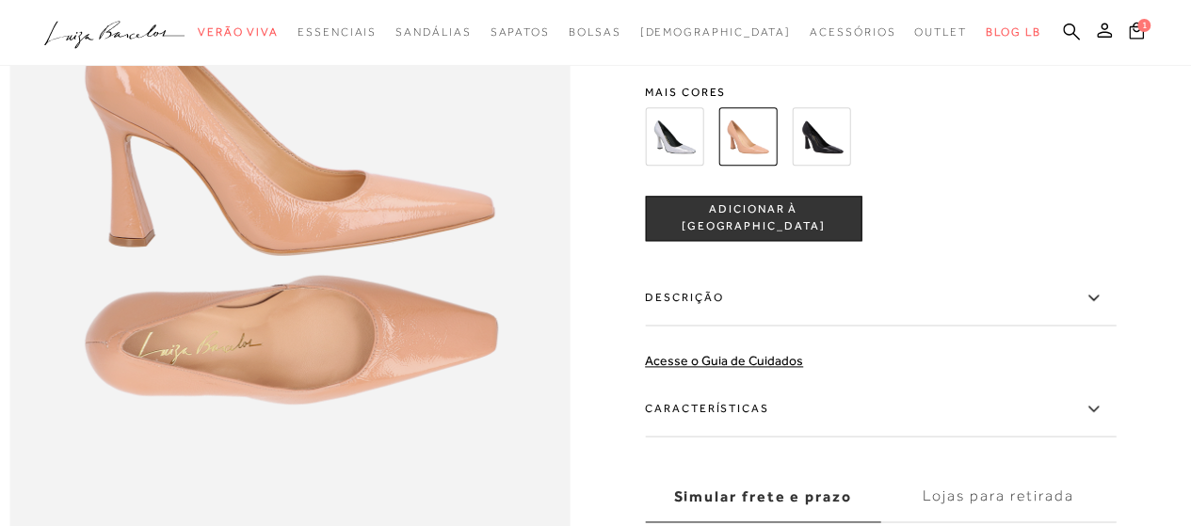
scroll to position [1066, 0]
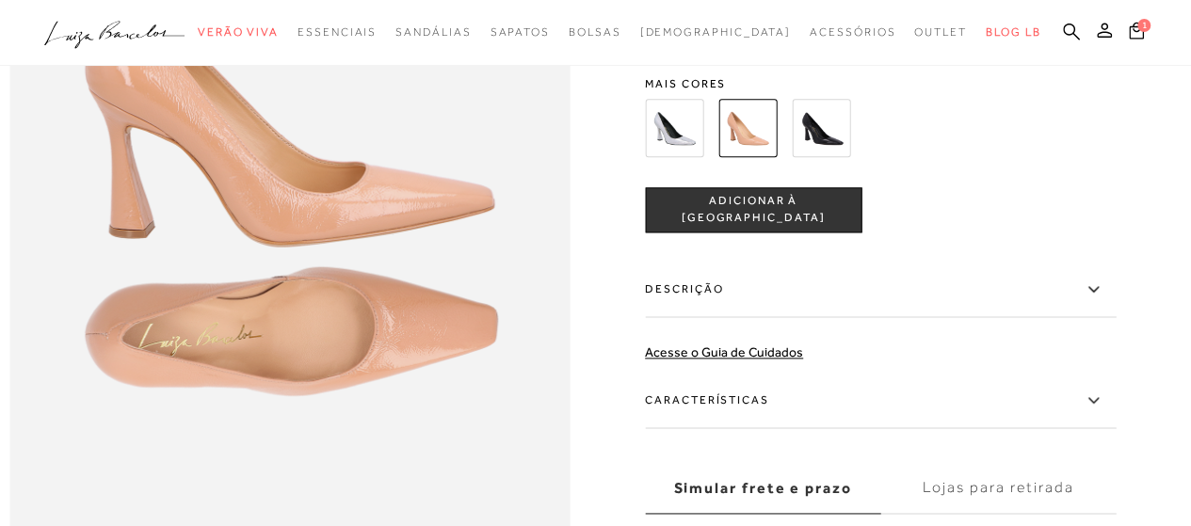
click at [741, 227] on span "ADICIONAR À [GEOGRAPHIC_DATA]" at bounding box center [753, 210] width 215 height 33
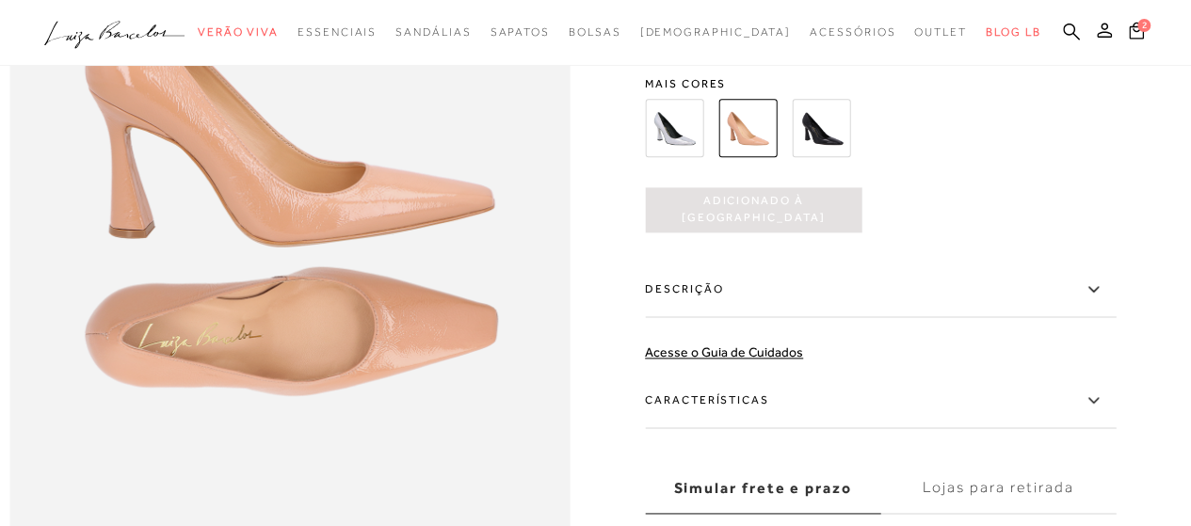
scroll to position [0, 0]
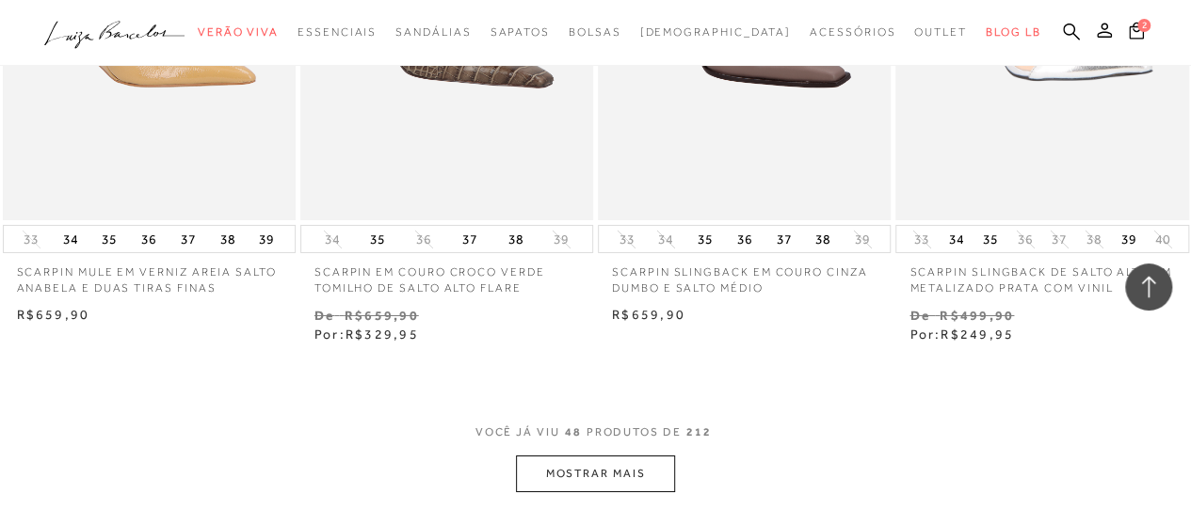
scroll to position [6969, 0]
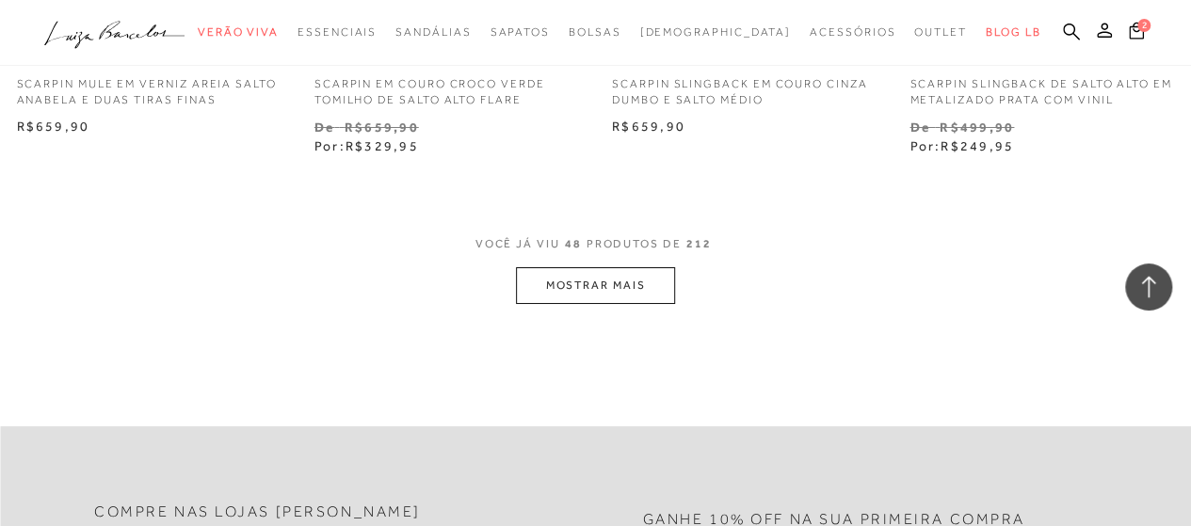
click at [586, 277] on button "MOSTRAR MAIS" at bounding box center [595, 285] width 158 height 37
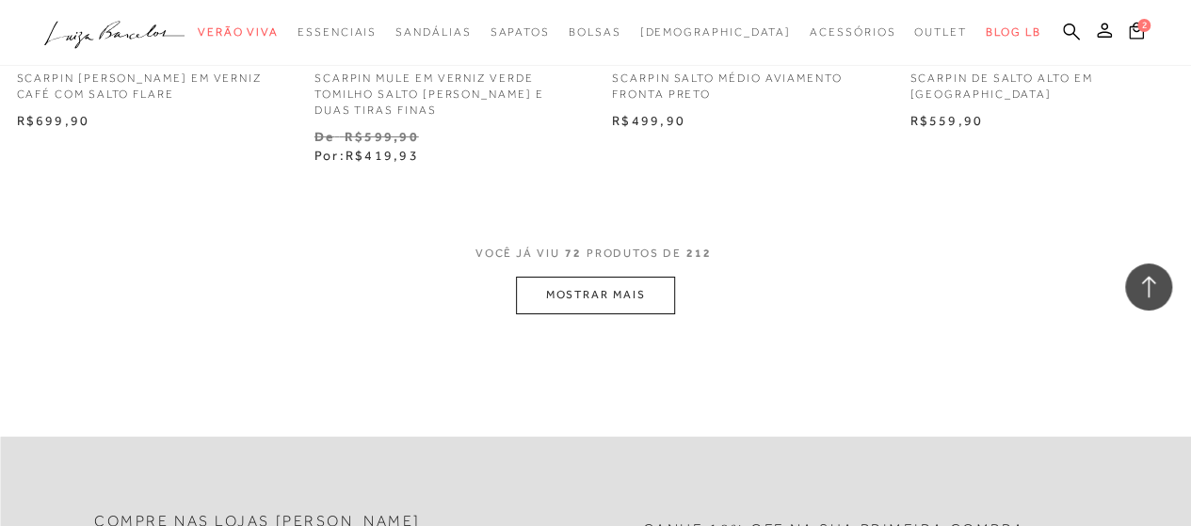
scroll to position [10547, 0]
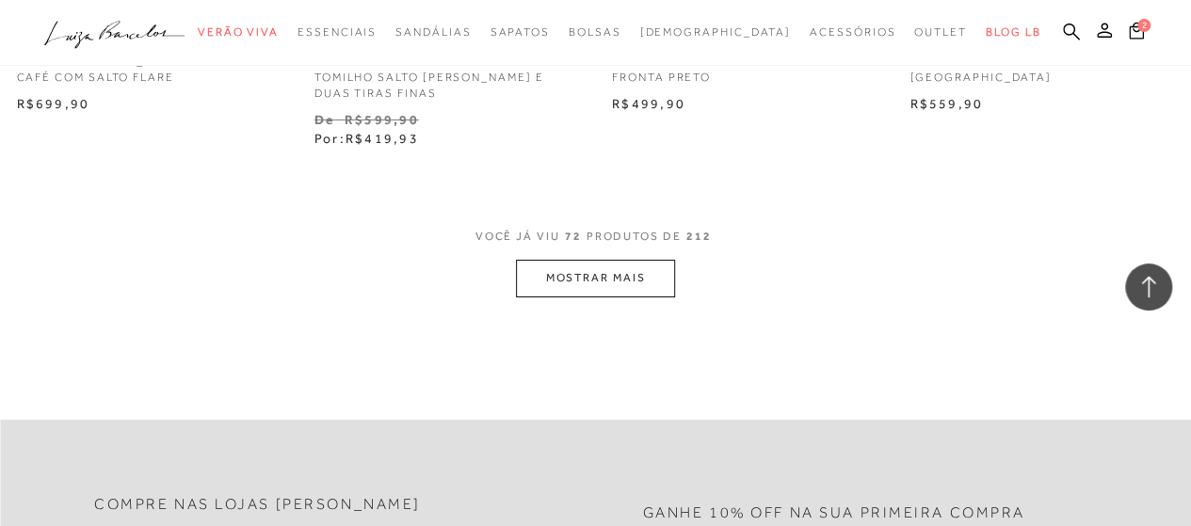
click at [570, 260] on button "MOSTRAR MAIS" at bounding box center [595, 278] width 158 height 37
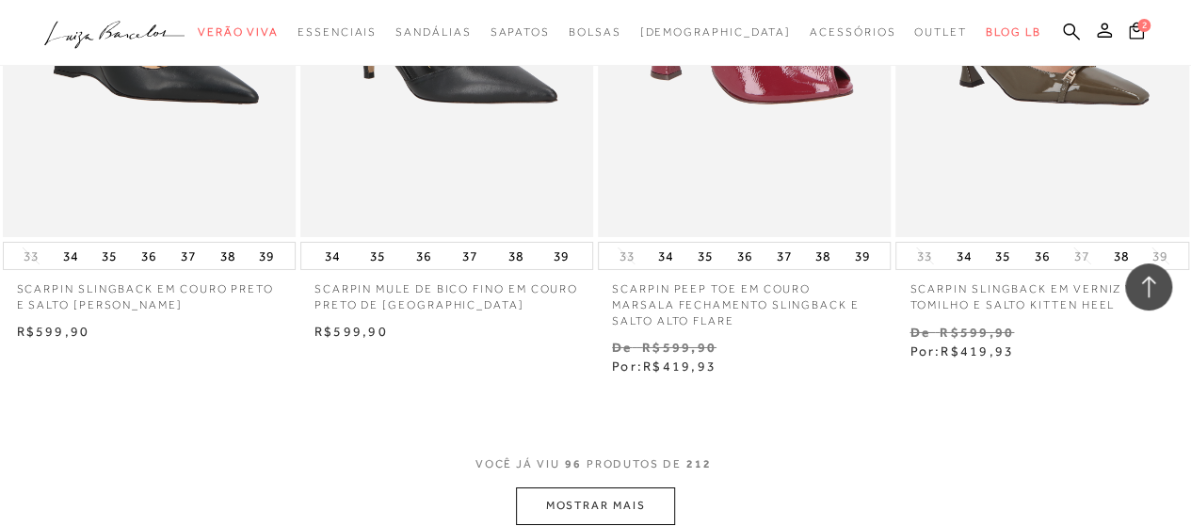
scroll to position [14126, 0]
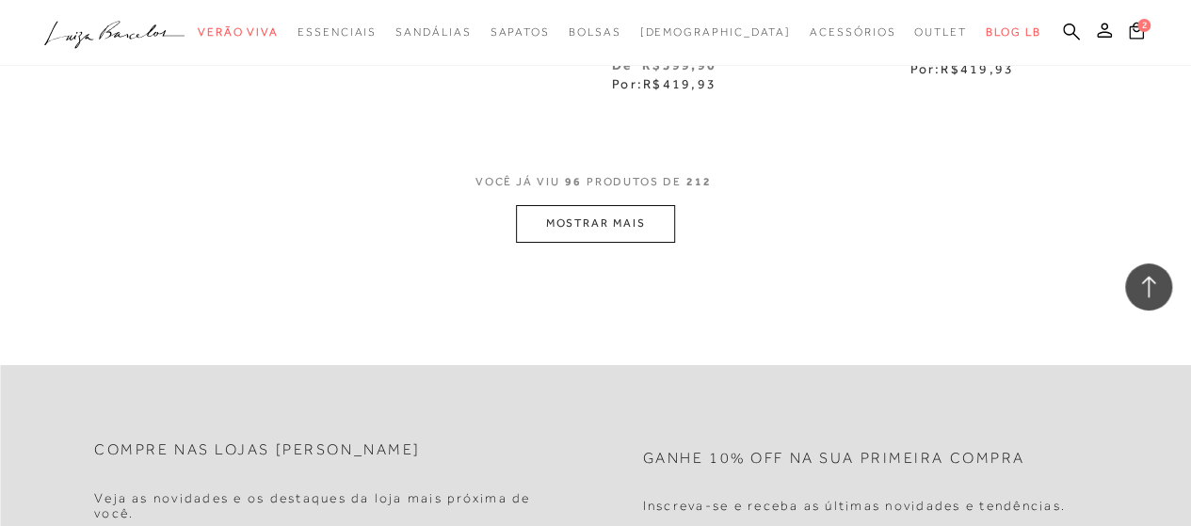
click at [607, 205] on button "MOSTRAR MAIS" at bounding box center [595, 223] width 158 height 37
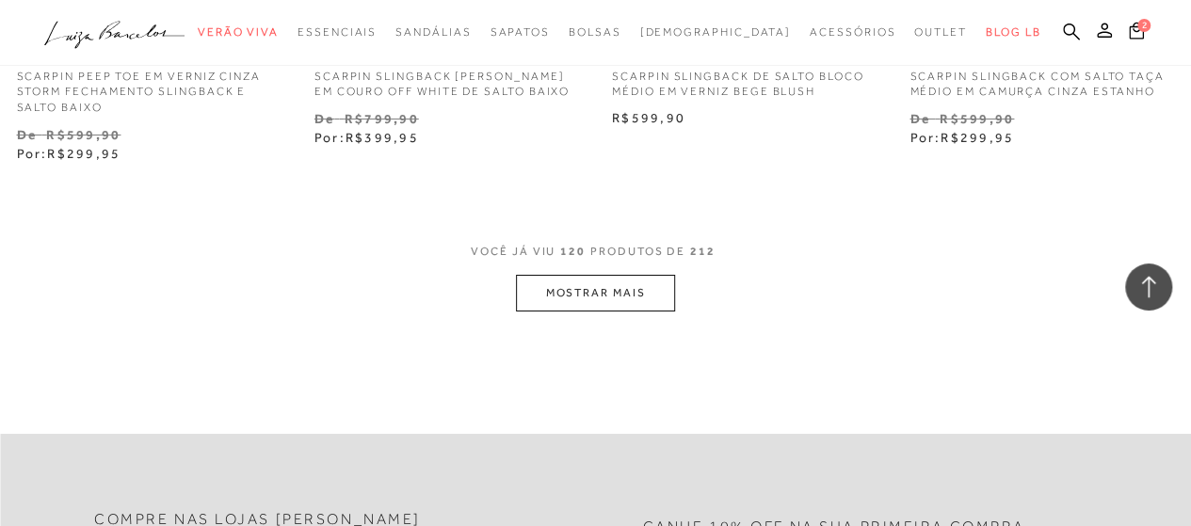
scroll to position [17798, 0]
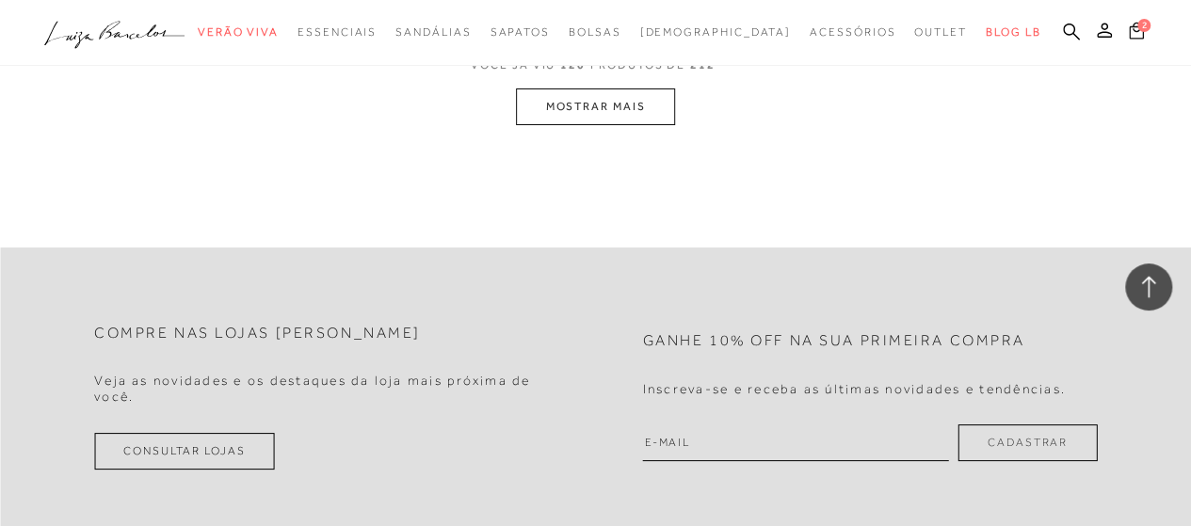
click at [1140, 24] on span "2" at bounding box center [1144, 25] width 13 height 13
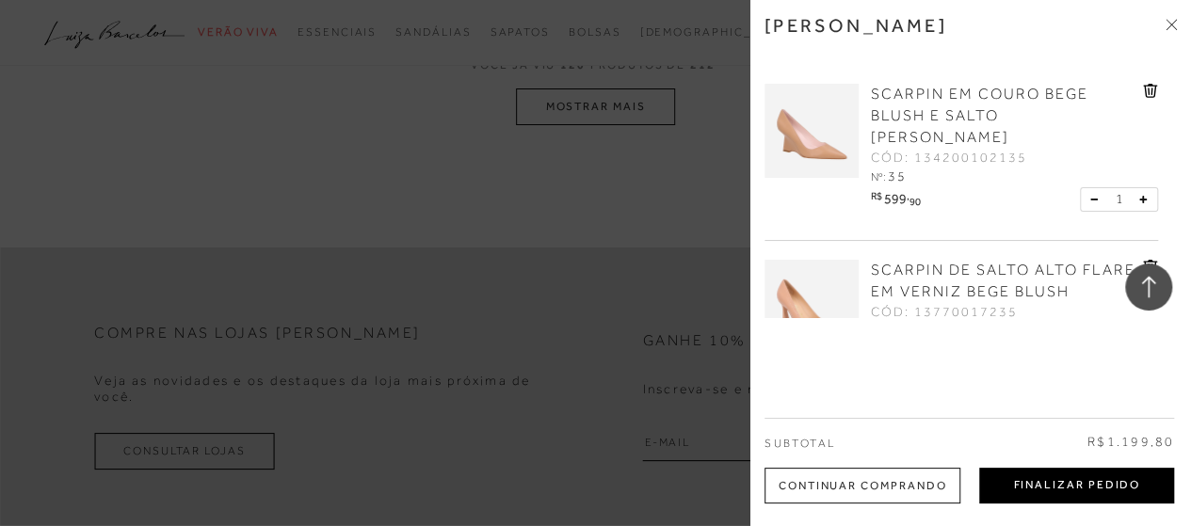
click at [1060, 490] on button "Finalizar Pedido" at bounding box center [1076, 486] width 195 height 36
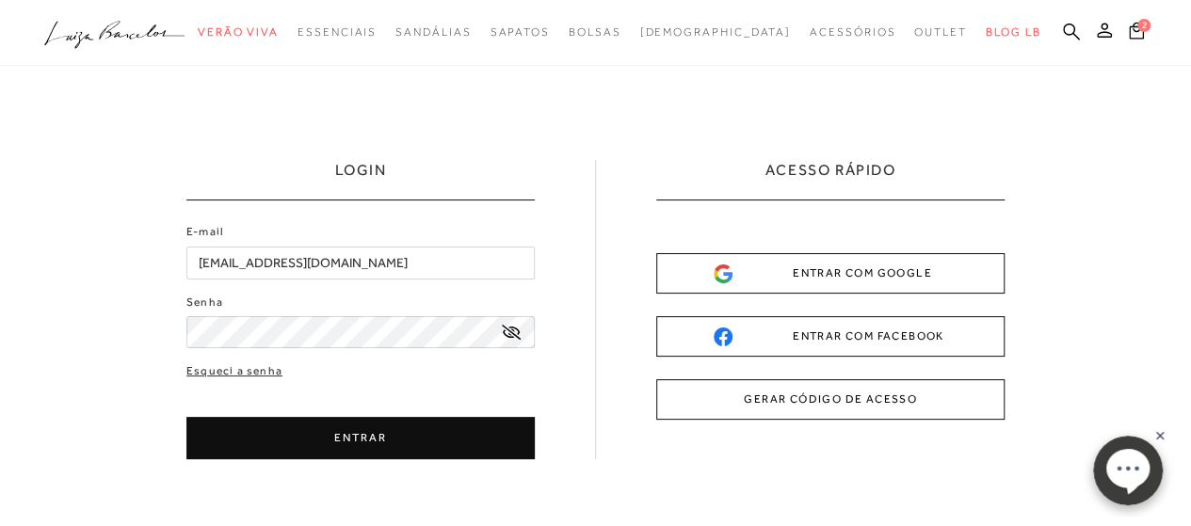
click at [283, 428] on button "ENTRAR" at bounding box center [360, 438] width 348 height 42
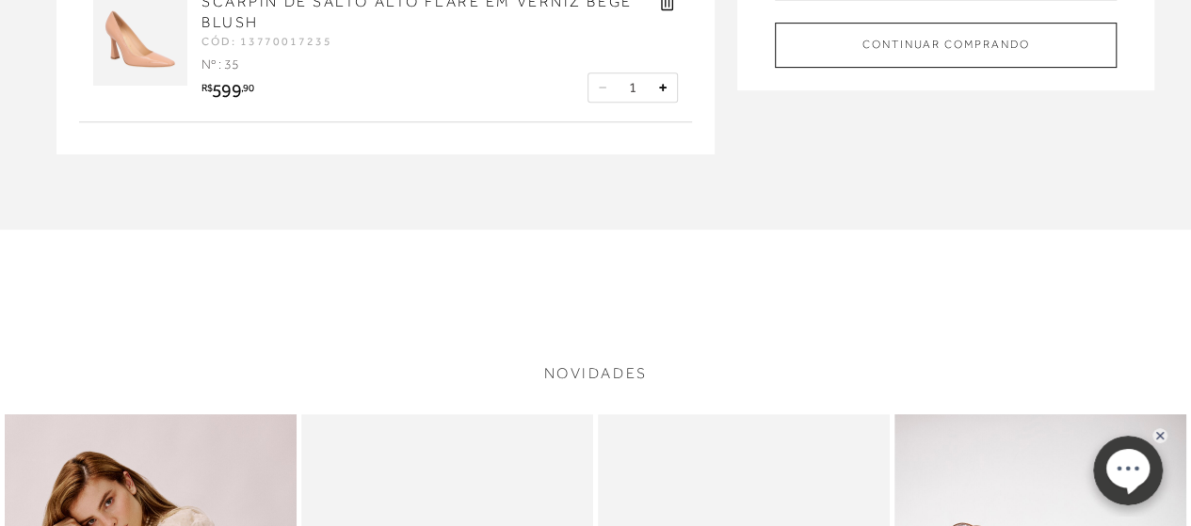
scroll to position [94, 0]
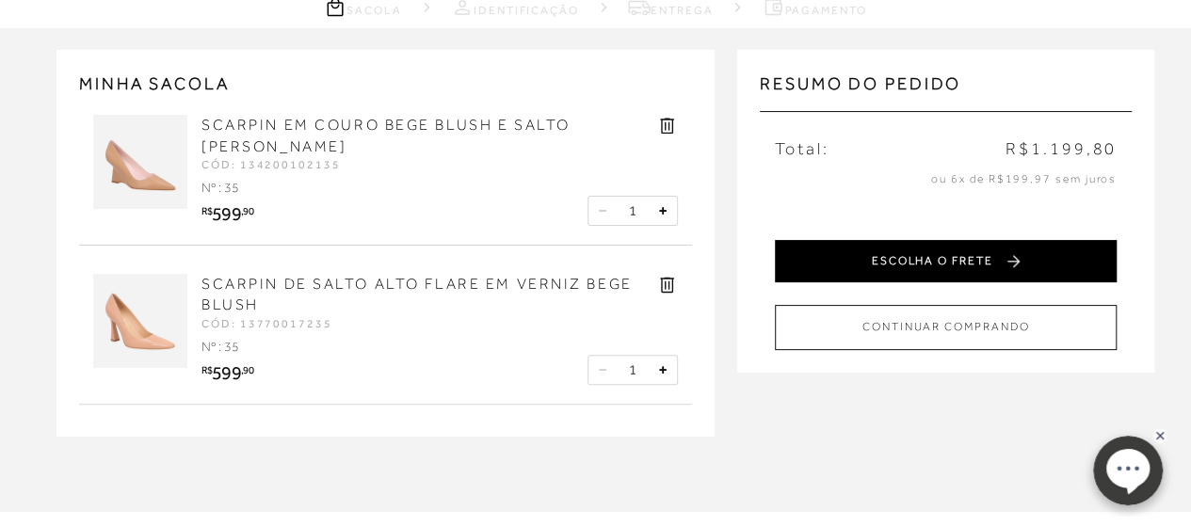
click at [936, 275] on button "ESCOLHA O FRETE" at bounding box center [946, 261] width 342 height 42
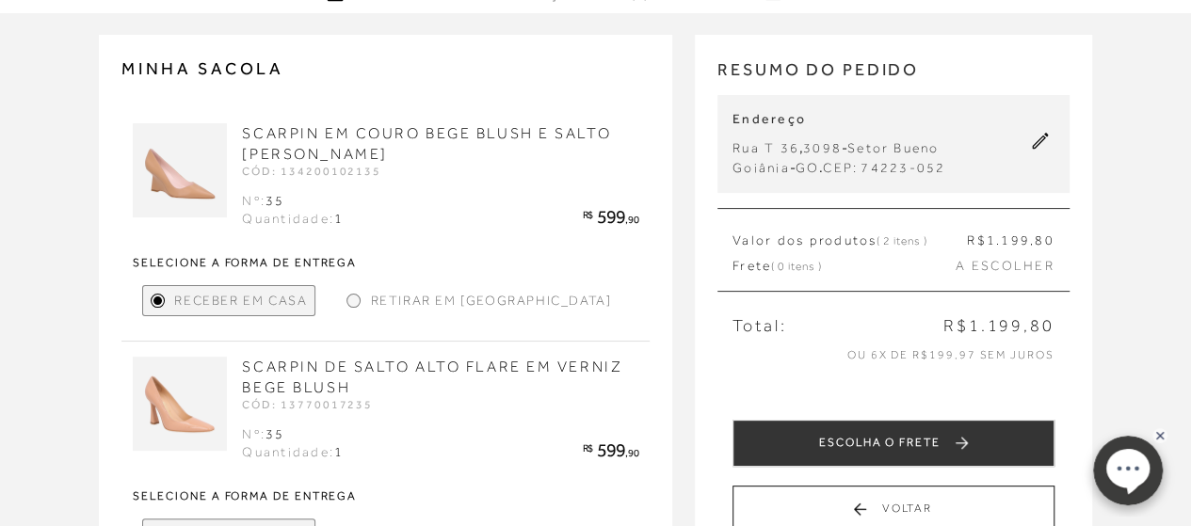
scroll to position [188, 0]
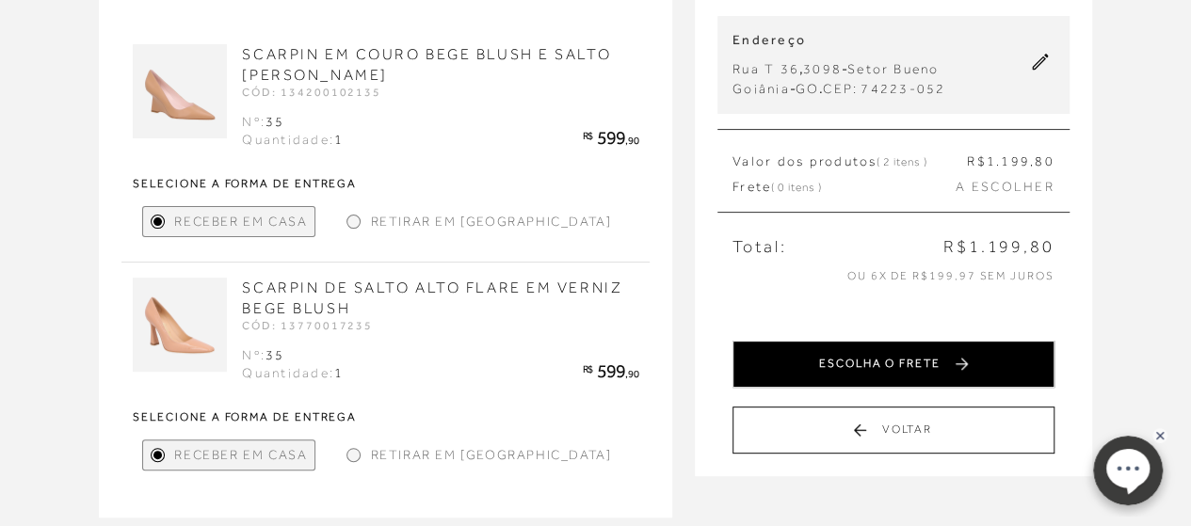
click at [924, 359] on button "ESCOLHA O FRETE" at bounding box center [894, 364] width 322 height 47
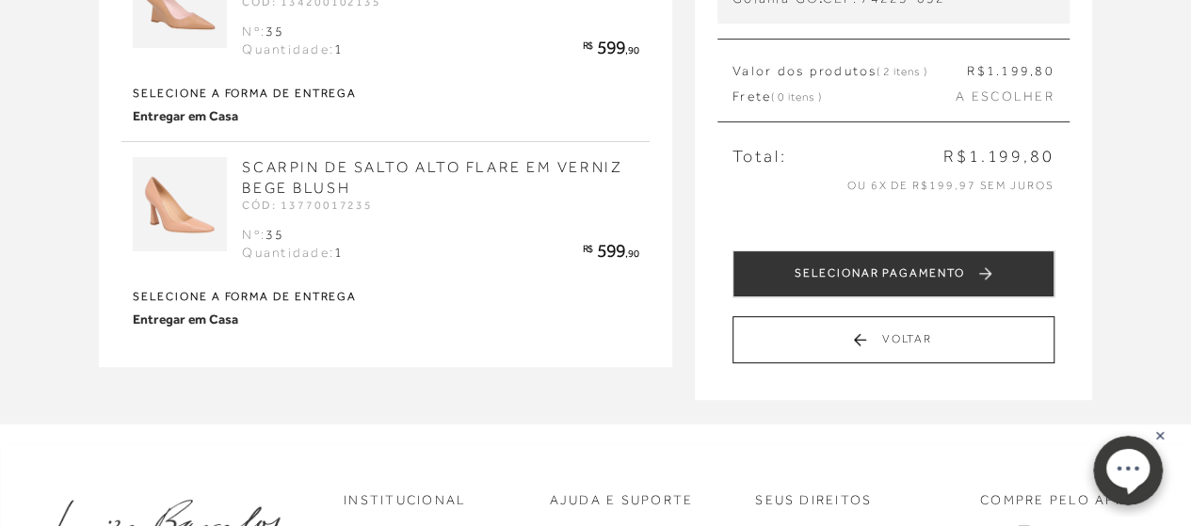
scroll to position [283, 0]
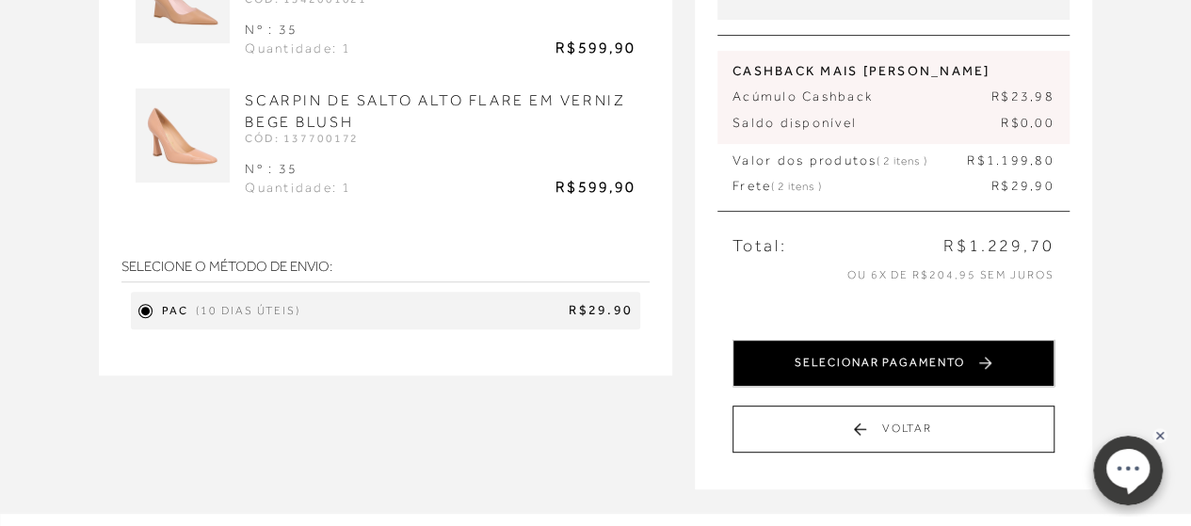
click at [890, 265] on div "RESUMO DO PEDIDO Endereço [STREET_ADDRESS] [GEOGRAPHIC_DATA] - GO . CEP: 74223-…" at bounding box center [894, 175] width 352 height 583
click at [890, 355] on button "SELECIONAR PAGAMENTO" at bounding box center [894, 363] width 322 height 47
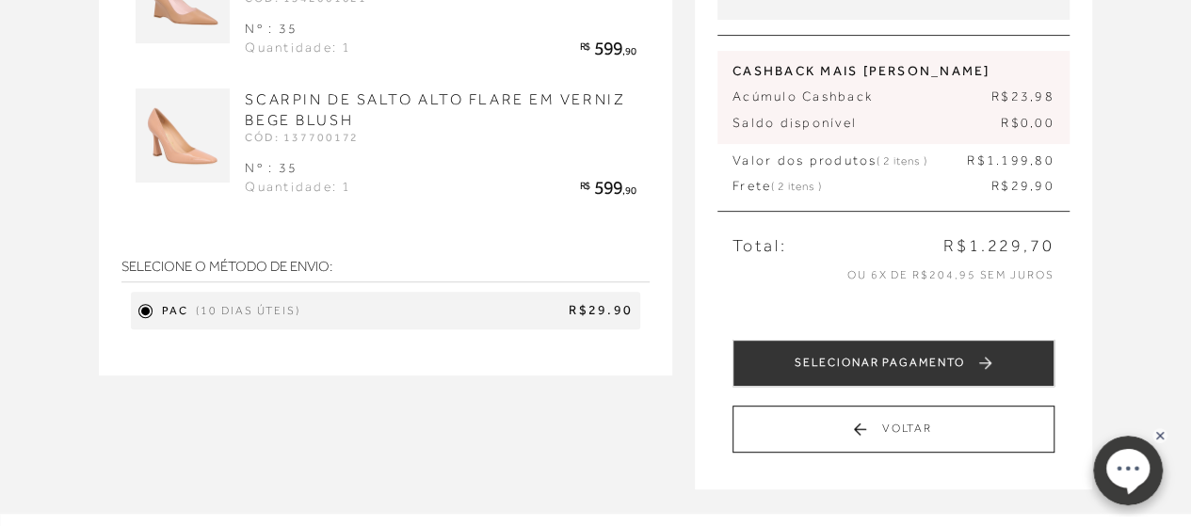
scroll to position [0, 0]
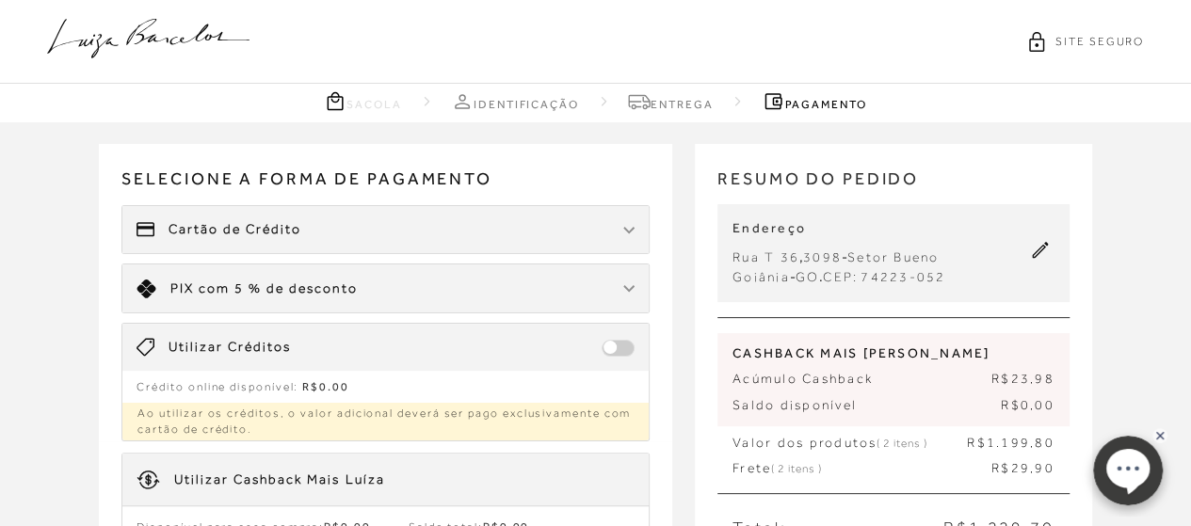
click at [379, 237] on div "Cartão de Crédito" at bounding box center [385, 229] width 526 height 47
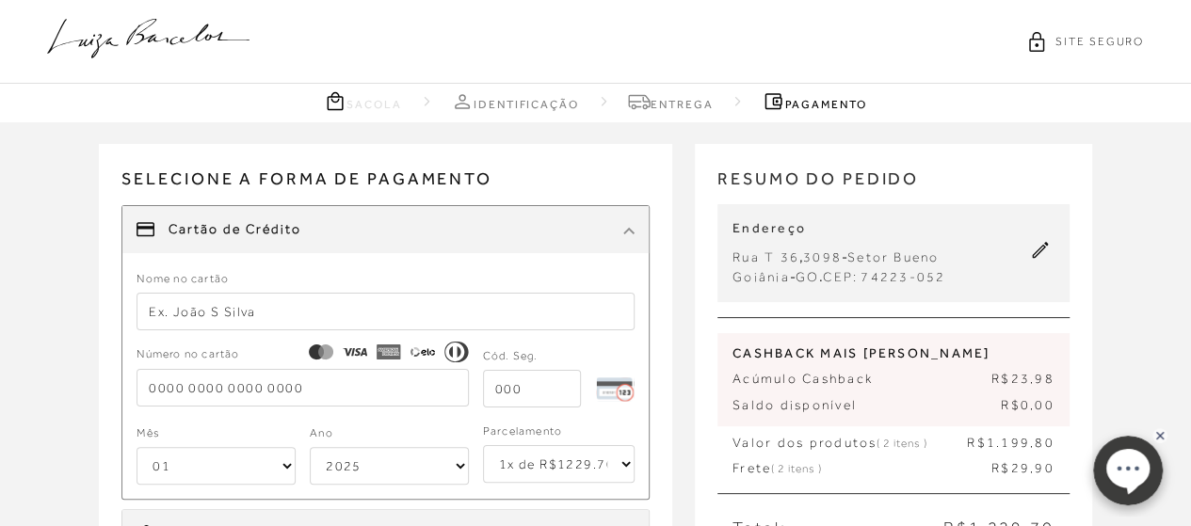
click at [307, 311] on input "text" at bounding box center [386, 312] width 498 height 38
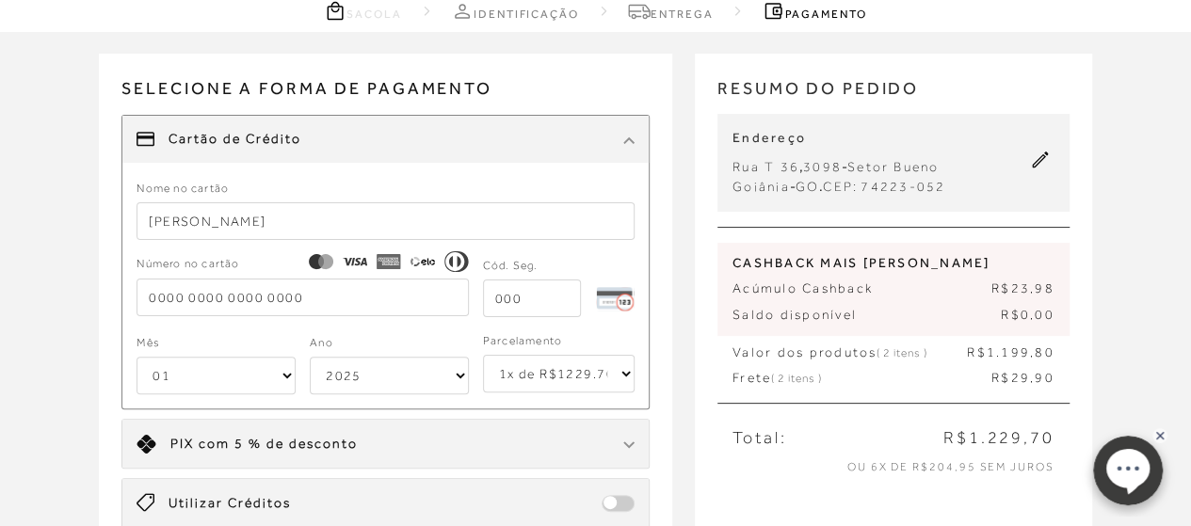
scroll to position [94, 0]
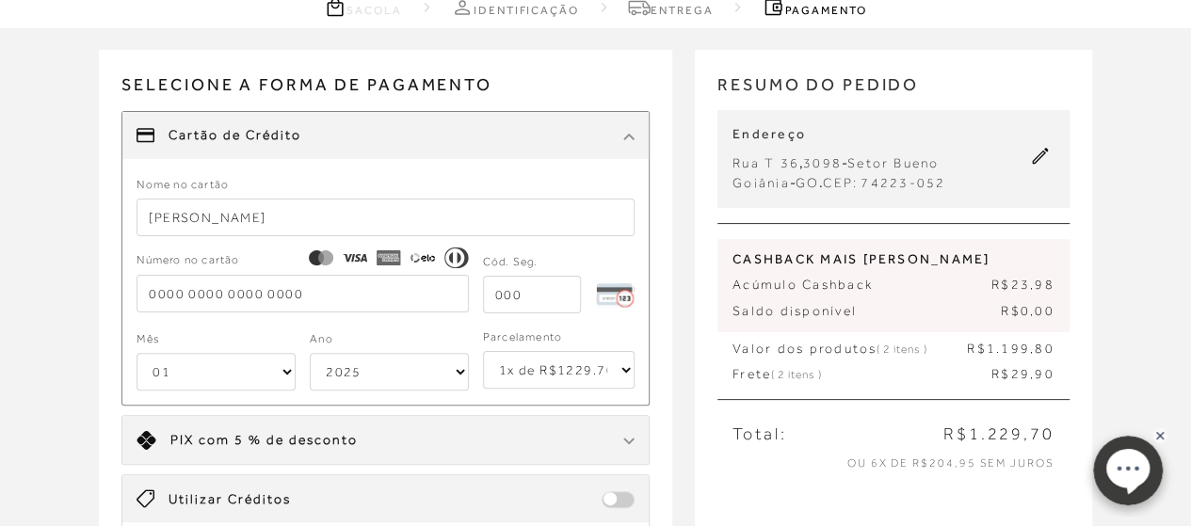
type input "[PERSON_NAME]"
click at [631, 370] on select "1x de R$1229.70 2x de R$614.85 sem juros 3x de R$409.90 sem juros 4x de R$307.4…" at bounding box center [559, 370] width 152 height 38
select select "6"
click at [483, 351] on select "1x de R$1229.70 2x de R$614.85 sem juros 3x de R$409.90 sem juros 4x de R$307.4…" at bounding box center [559, 370] width 152 height 38
click at [150, 295] on input "tel" at bounding box center [302, 294] width 331 height 38
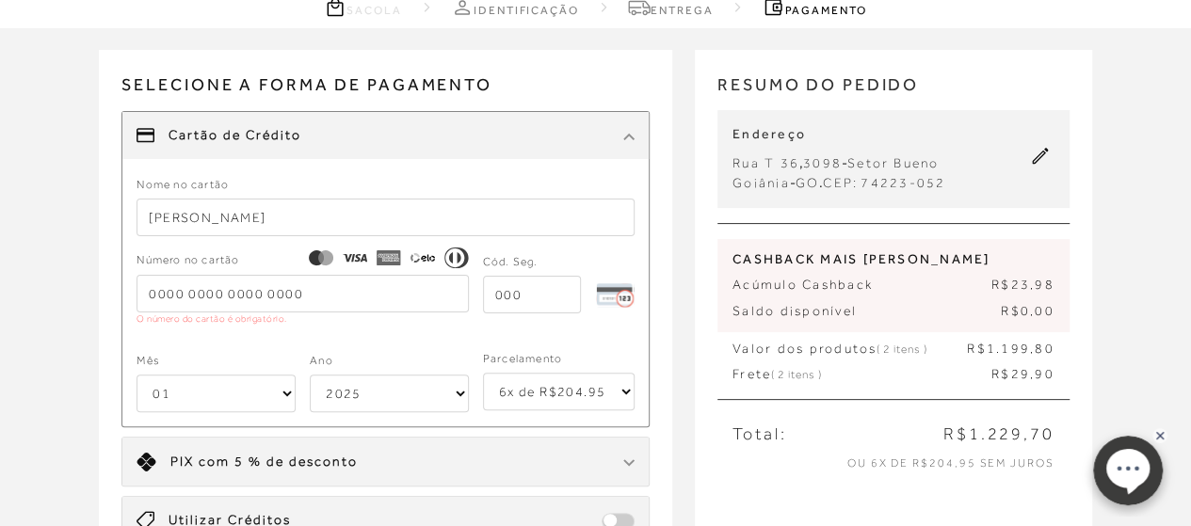
click at [338, 297] on input "tel" at bounding box center [302, 294] width 331 height 38
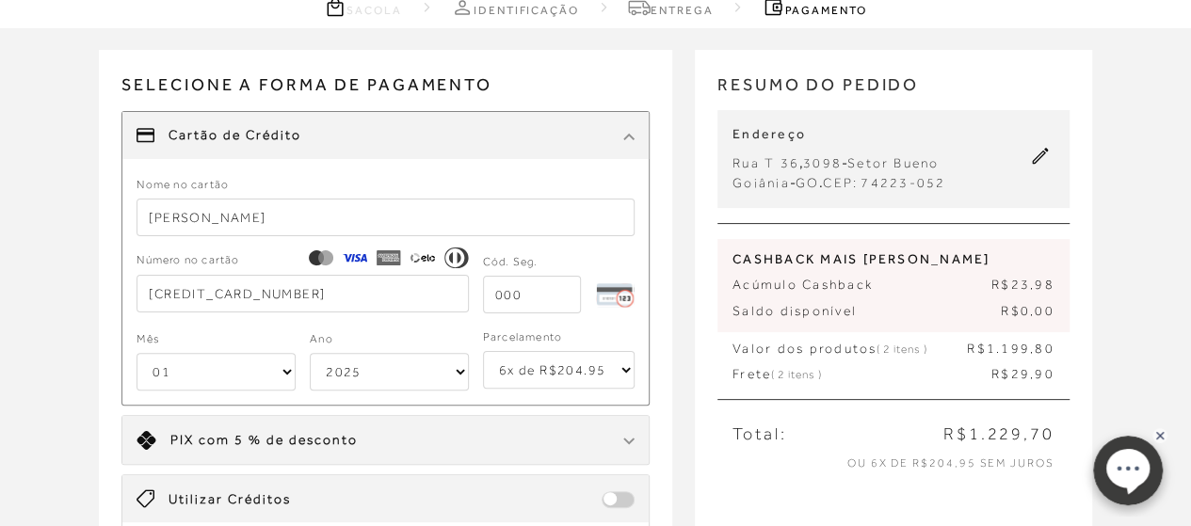
type input "[CREDIT_CARD_NUMBER]"
click at [502, 300] on input "tel" at bounding box center [532, 295] width 98 height 38
type input "002"
click at [290, 372] on select "01 02 03 04 05 06 07 08 09 10 11 12" at bounding box center [216, 372] width 159 height 38
select select "07"
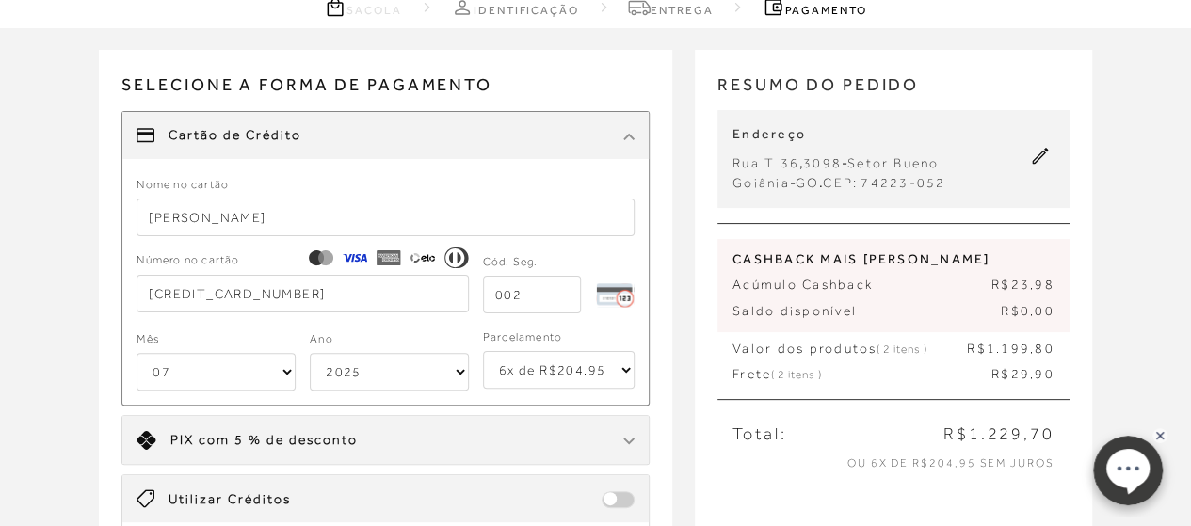
click at [137, 353] on select "01 02 03 04 05 06 07 08 09 10 11 12" at bounding box center [216, 372] width 159 height 38
click at [460, 370] on select "2025 2026 2027 2028 2029 2030 2031 2032 2033 2034 2035 2036 2037 2038 2039 2040…" at bounding box center [389, 372] width 159 height 38
select select "2030"
click at [310, 353] on select "2025 2026 2027 2028 2029 2030 2031 2032 2033 2034 2035 2036 2037 2038 2039 2040…" at bounding box center [389, 372] width 159 height 38
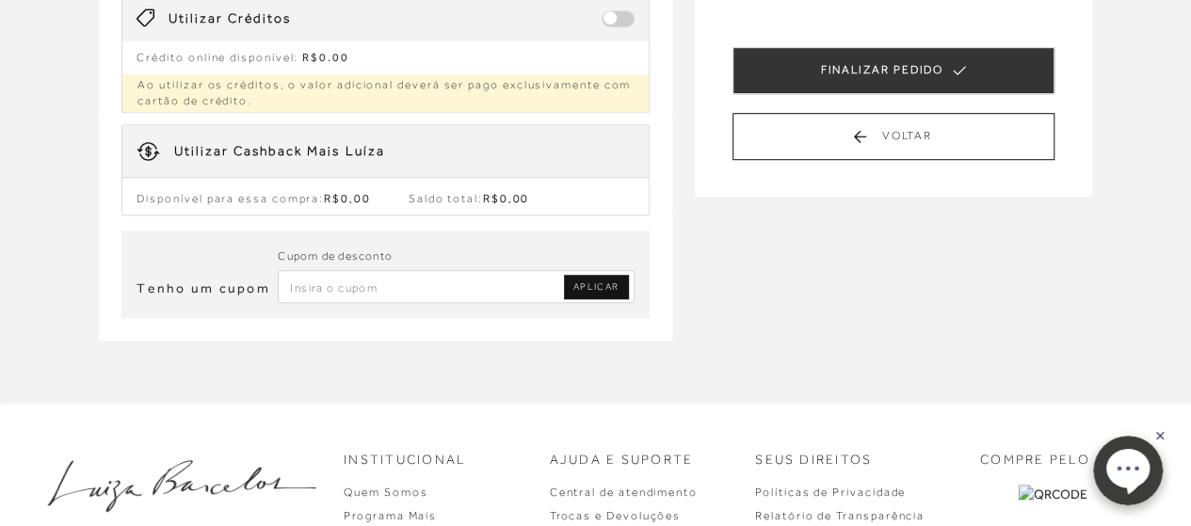
scroll to position [471, 0]
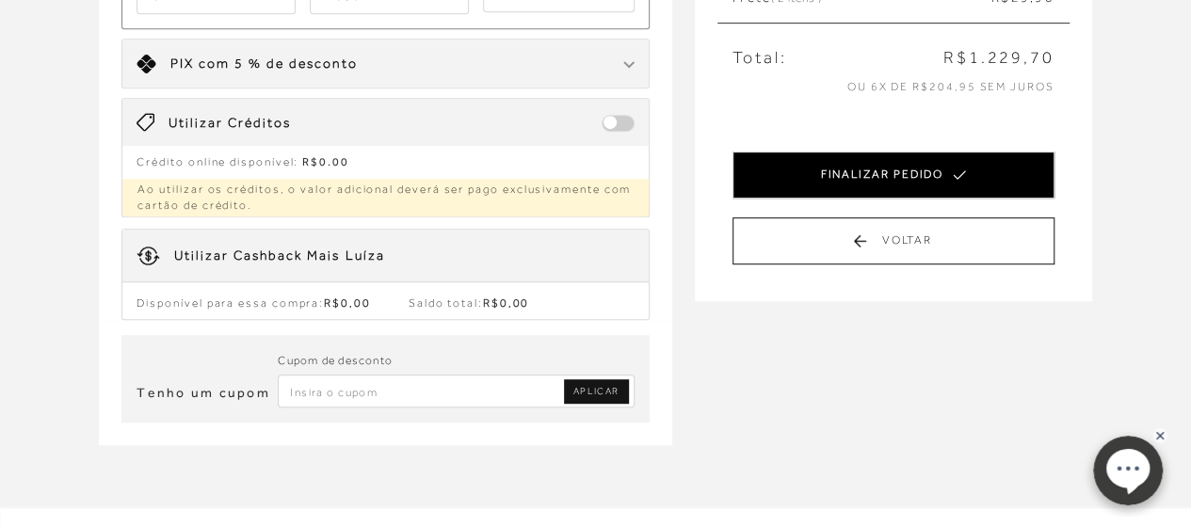
click at [886, 172] on button "FINALIZAR PEDIDO" at bounding box center [894, 175] width 322 height 47
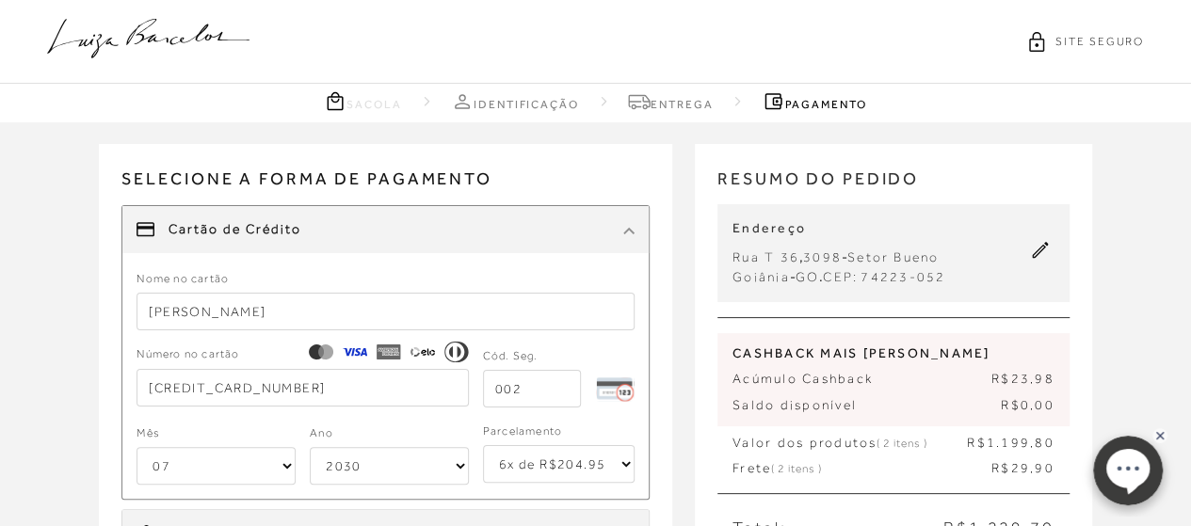
select select "07"
select select "2030"
select select "6"
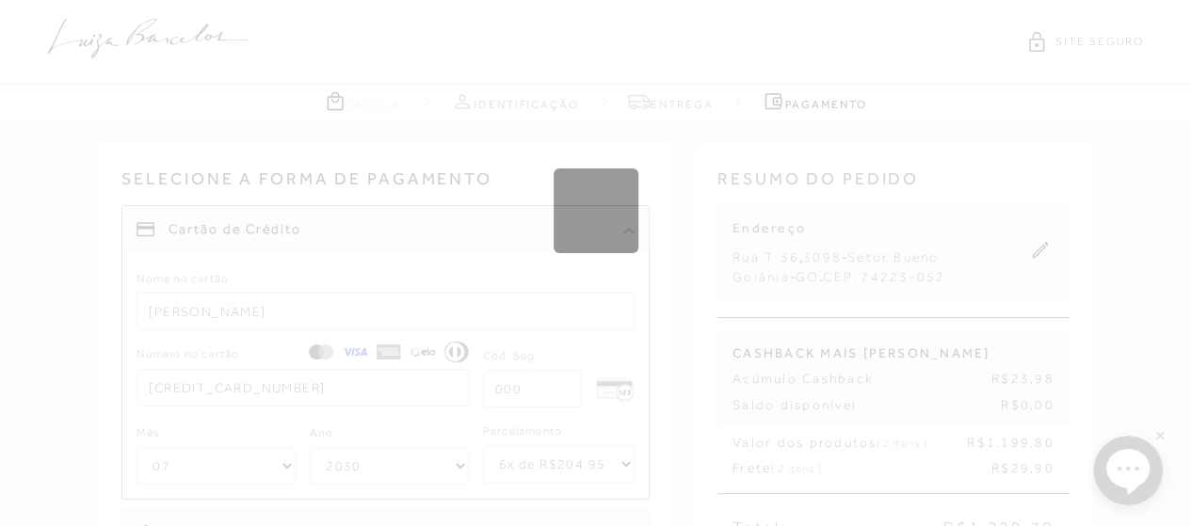
select select "1"
